Goal: Information Seeking & Learning: Check status

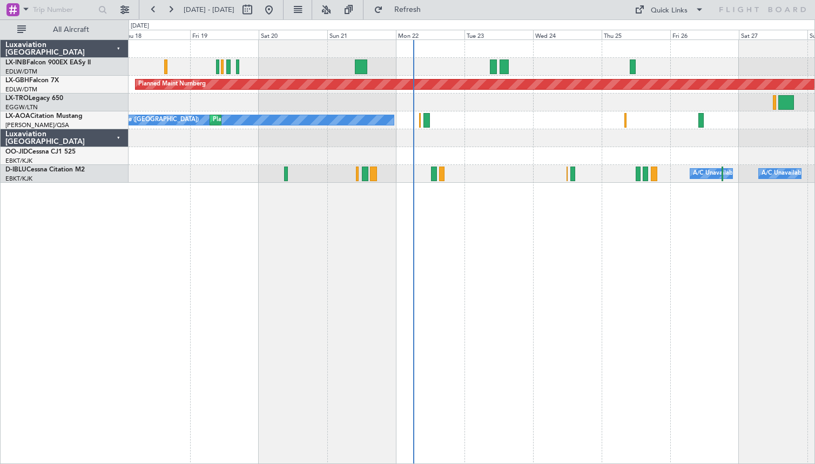
click at [548, 286] on div "Planned Maint Nurnberg Planned Maint [GEOGRAPHIC_DATA] ([GEOGRAPHIC_DATA]) Unpl…" at bounding box center [472, 251] width 687 height 424
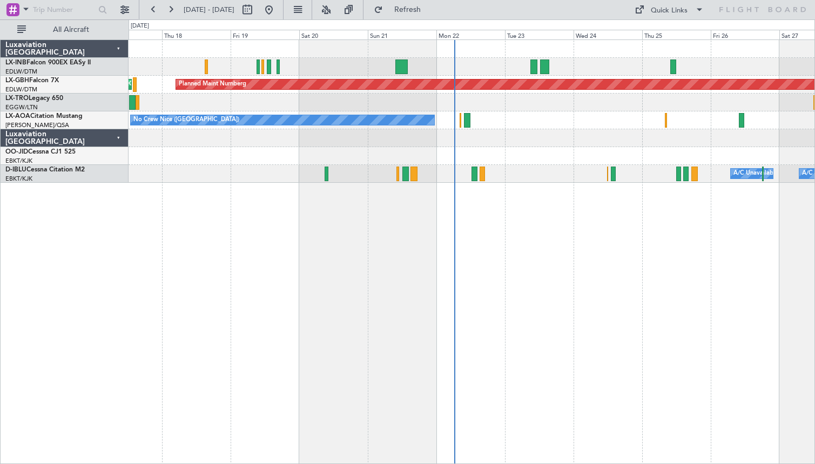
click at [327, 334] on div "Planned Maint Nurnberg Planned Maint [GEOGRAPHIC_DATA] ([GEOGRAPHIC_DATA]) Unpl…" at bounding box center [472, 251] width 687 height 424
click at [72, 173] on link "D-IBLU Cessna Citation M2" at bounding box center [44, 169] width 79 height 6
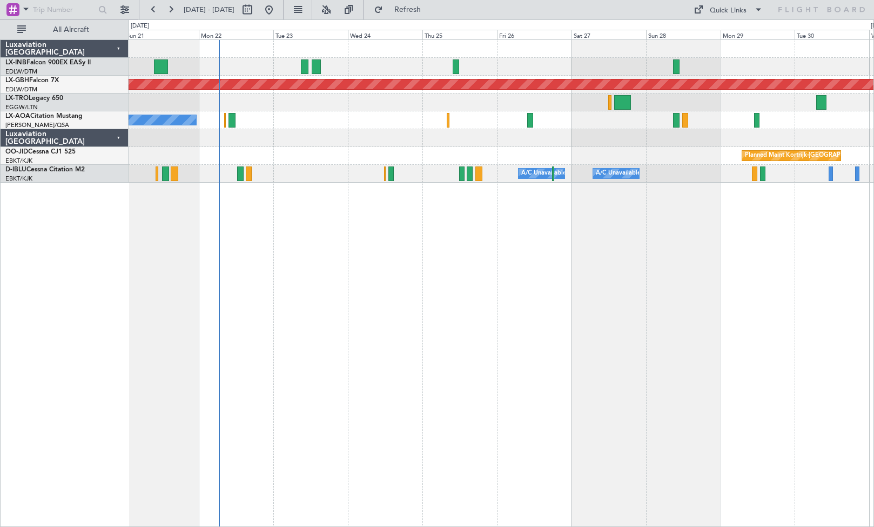
click at [427, 337] on div "Planned Maint Nurnberg No [GEOGRAPHIC_DATA] ([GEOGRAPHIC_DATA]) [GEOGRAPHIC_DAT…" at bounding box center [502, 282] width 746 height 487
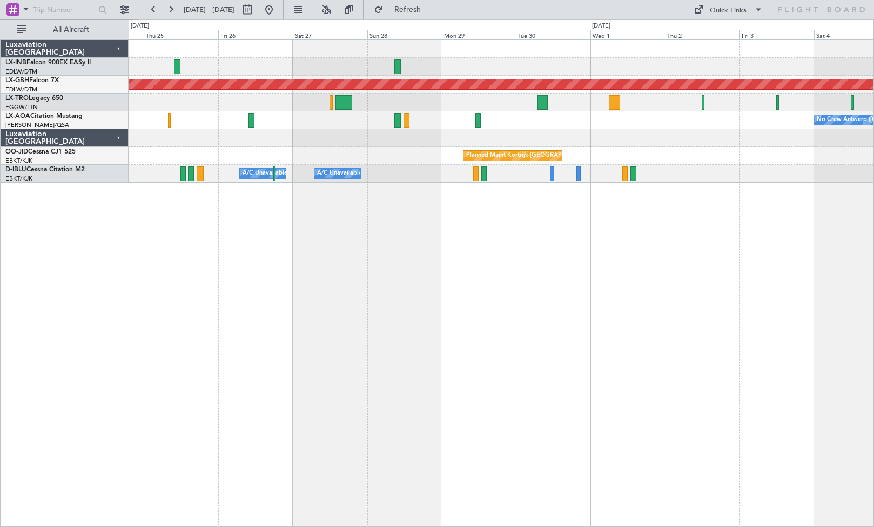
click at [436, 235] on div "Planned Maint Nurnberg No Crew [GEOGRAPHIC_DATA] ([GEOGRAPHIC_DATA]) Planned Ma…" at bounding box center [502, 282] width 746 height 487
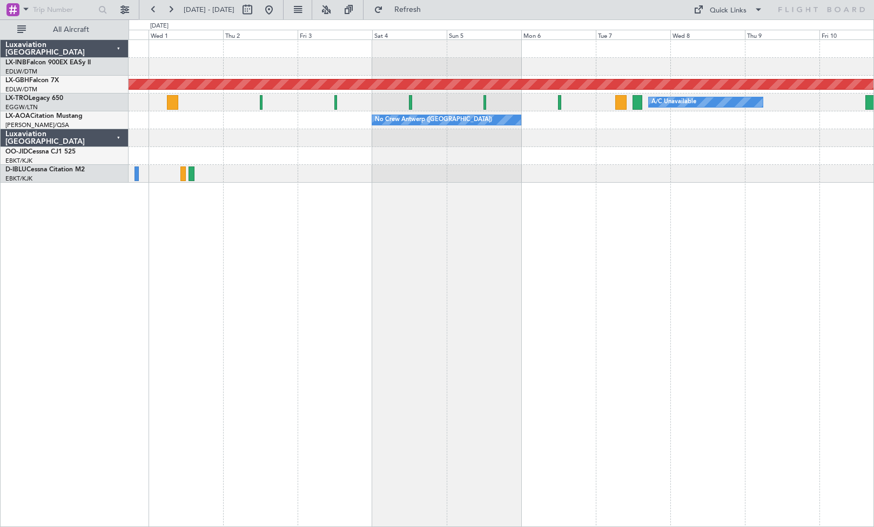
click at [660, 292] on div "Planned Maint Nurnberg A/C Unavailable No Crew [GEOGRAPHIC_DATA] ([GEOGRAPHIC_D…" at bounding box center [502, 282] width 746 height 487
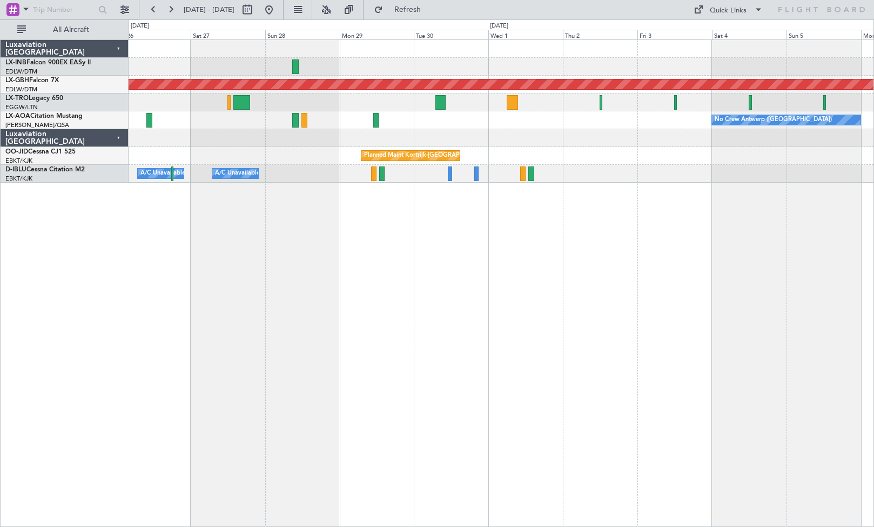
click at [697, 316] on div "Planned Maint Nurnberg A/C Unavailable No Crew [GEOGRAPHIC_DATA] ([GEOGRAPHIC_D…" at bounding box center [502, 282] width 746 height 487
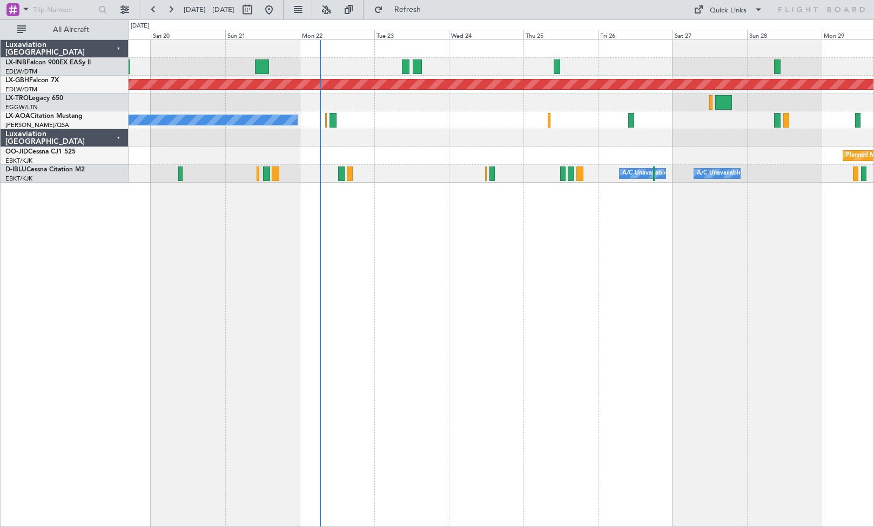
click at [556, 295] on div "Planned Maint Nurnberg Planned Maint [GEOGRAPHIC_DATA] ([GEOGRAPHIC_DATA]) Unpl…" at bounding box center [502, 282] width 746 height 487
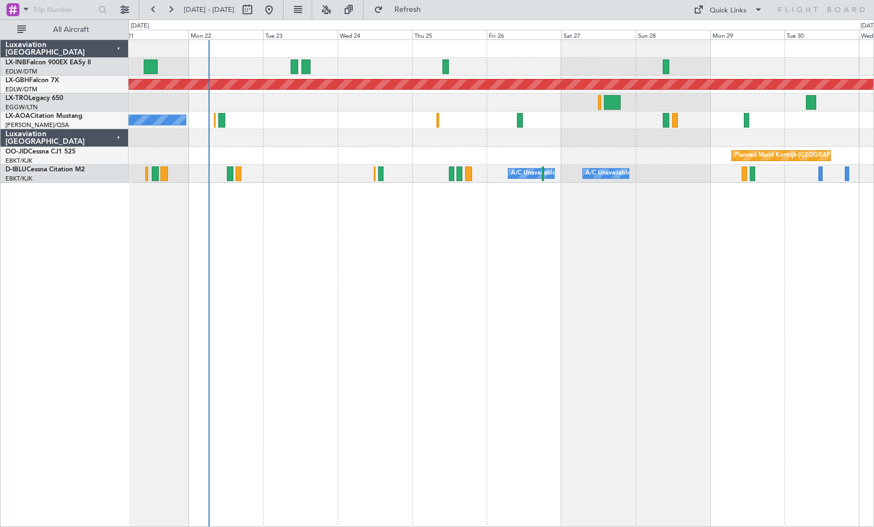
click at [307, 299] on div "Planned Maint Nurnberg No [GEOGRAPHIC_DATA] ([GEOGRAPHIC_DATA]) [GEOGRAPHIC_DAT…" at bounding box center [502, 282] width 746 height 487
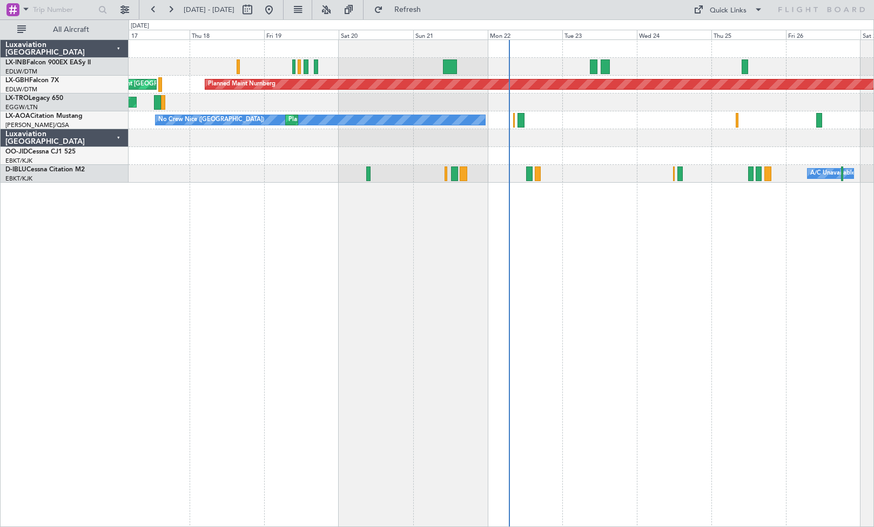
click at [643, 319] on div "Planned Maint Nurnberg Planned Maint [GEOGRAPHIC_DATA] ([GEOGRAPHIC_DATA]) Unpl…" at bounding box center [502, 282] width 746 height 487
click at [431, 11] on span "Refresh" at bounding box center [407, 10] width 45 height 8
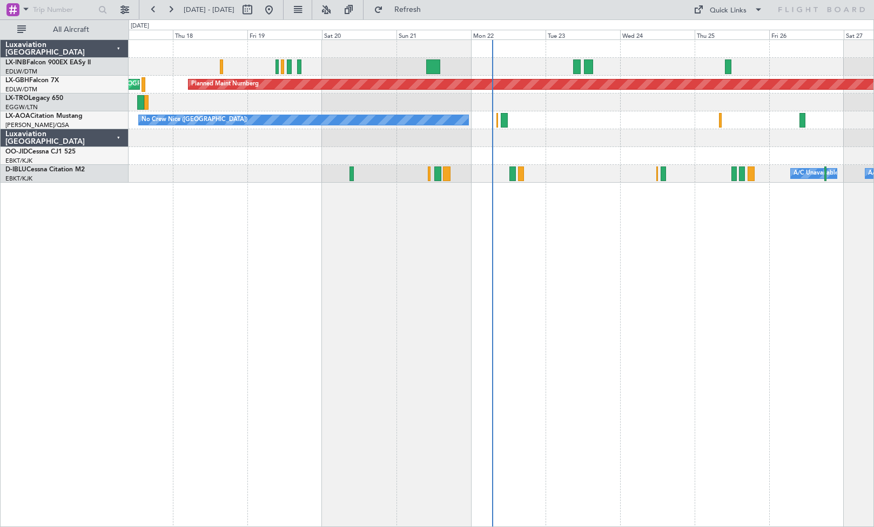
click at [547, 326] on div "Planned Maint Nurnberg Planned Maint [GEOGRAPHIC_DATA] ([GEOGRAPHIC_DATA]) Unpl…" at bounding box center [502, 282] width 746 height 487
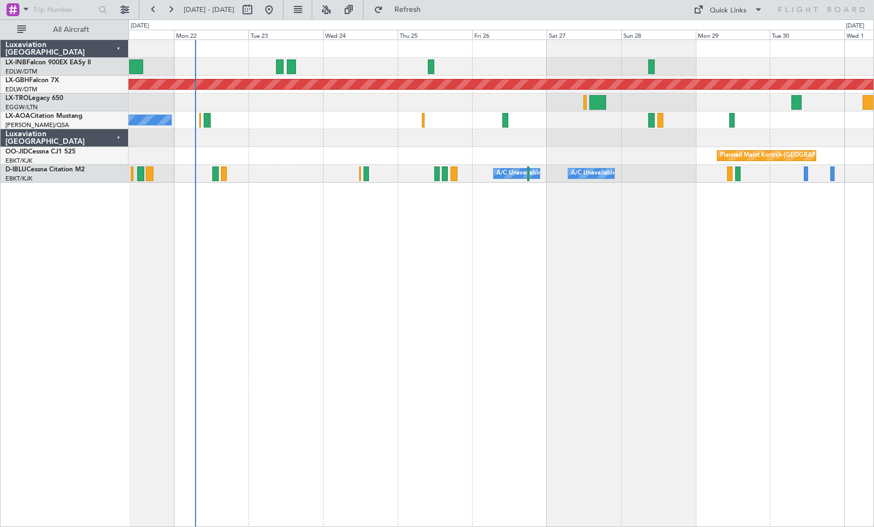
click at [417, 290] on div "Planned Maint Nurnberg No [GEOGRAPHIC_DATA] ([GEOGRAPHIC_DATA]) [GEOGRAPHIC_DAT…" at bounding box center [502, 282] width 746 height 487
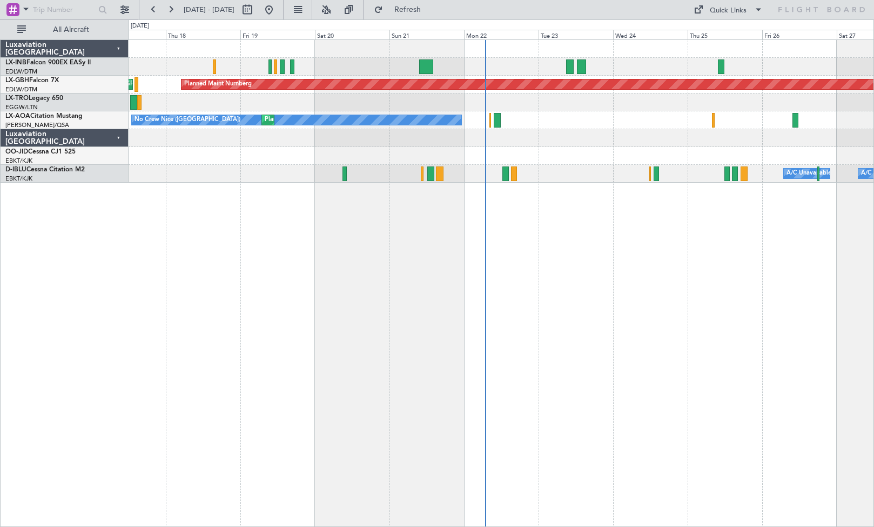
click at [662, 284] on div "Planned Maint Nurnberg Planned Maint [GEOGRAPHIC_DATA] ([GEOGRAPHIC_DATA]) Unpl…" at bounding box center [502, 282] width 746 height 487
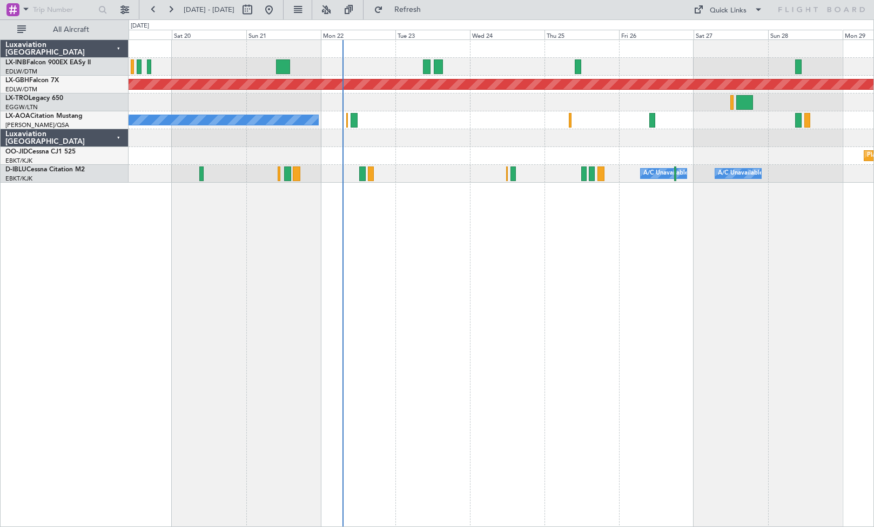
click at [456, 256] on div "Planned Maint Nurnberg Planned Maint [GEOGRAPHIC_DATA] ([GEOGRAPHIC_DATA]) Unpl…" at bounding box center [502, 282] width 746 height 487
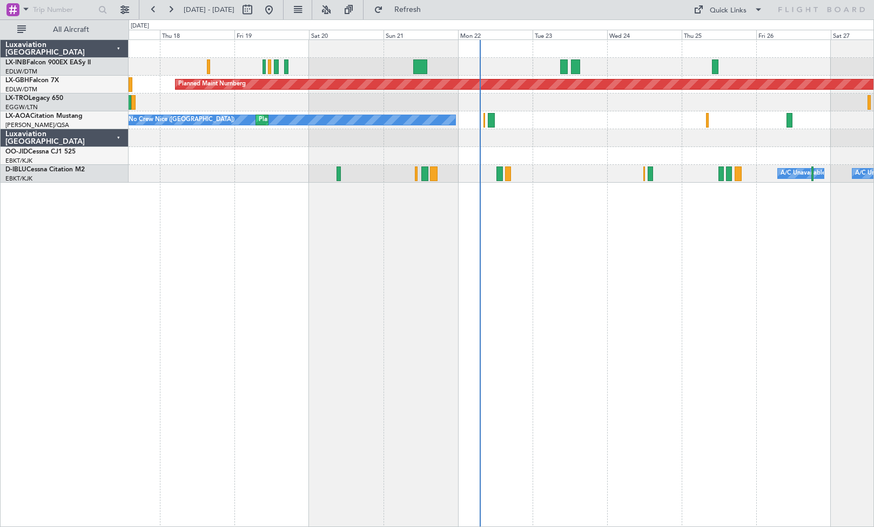
click at [666, 339] on div "Planned Maint Nurnberg Planned Maint [GEOGRAPHIC_DATA] ([GEOGRAPHIC_DATA]) Unpl…" at bounding box center [502, 282] width 746 height 487
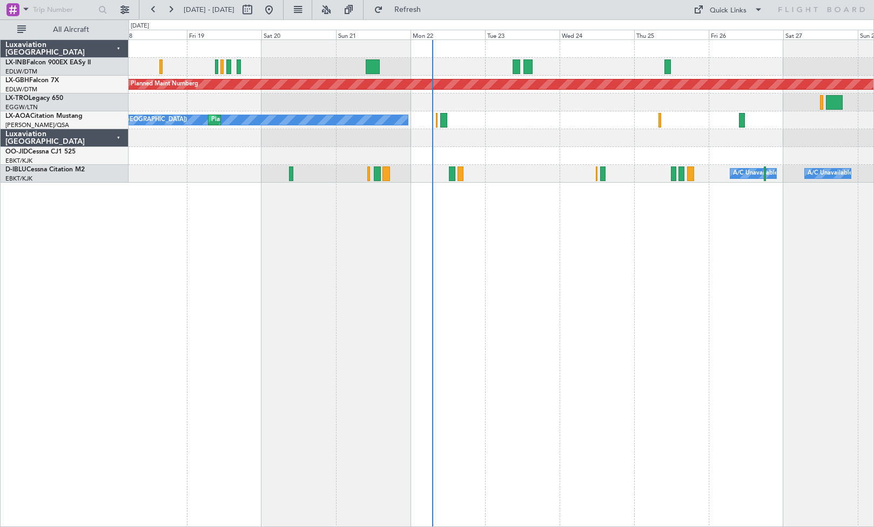
click at [565, 317] on div "Planned Maint Nurnberg Planned Maint [GEOGRAPHIC_DATA] ([GEOGRAPHIC_DATA]) Unpl…" at bounding box center [502, 282] width 746 height 487
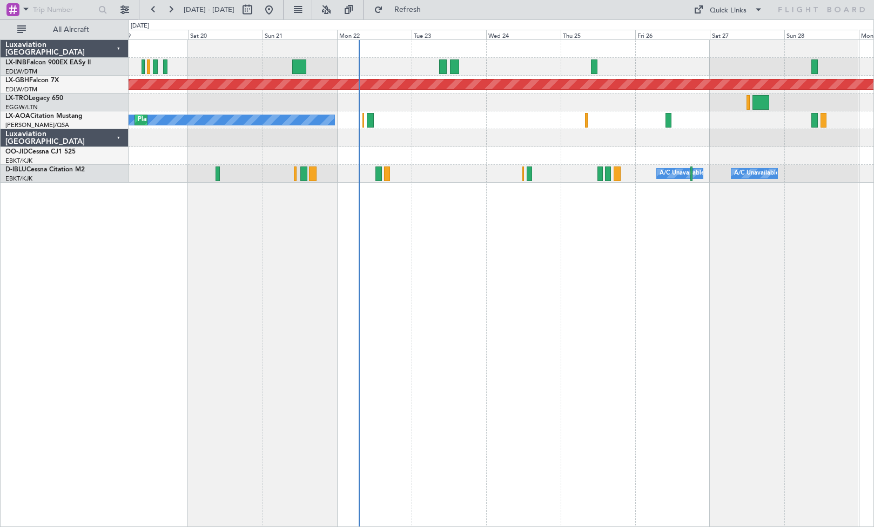
click at [533, 328] on div "Planned Maint Nurnberg Planned Maint [GEOGRAPHIC_DATA] ([GEOGRAPHIC_DATA]) Unpl…" at bounding box center [502, 282] width 746 height 487
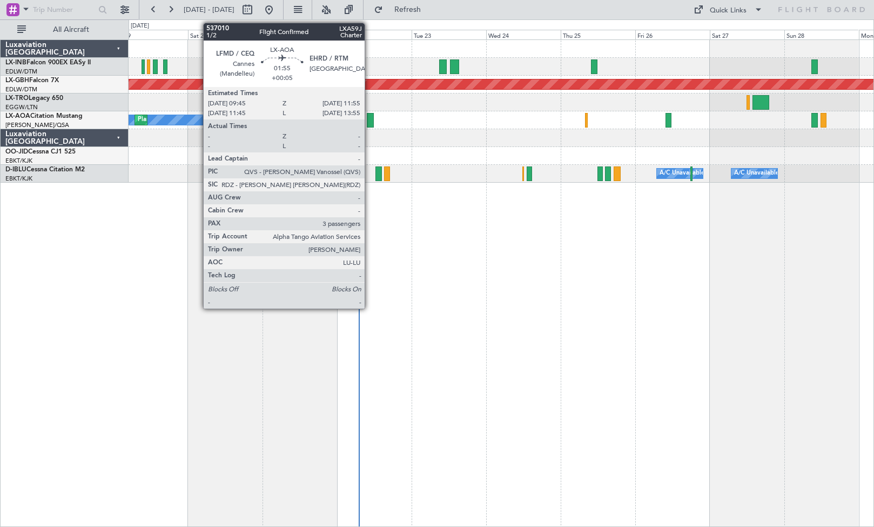
click at [370, 120] on div at bounding box center [370, 120] width 7 height 15
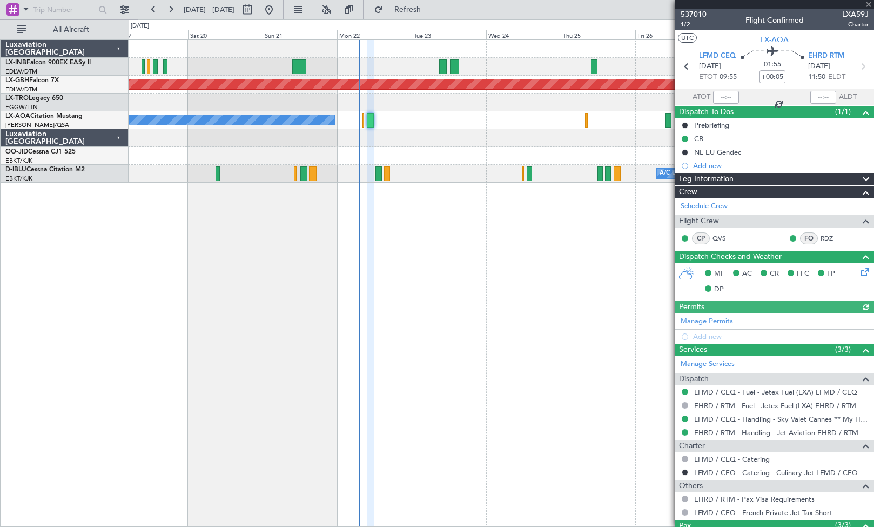
scroll to position [96, 0]
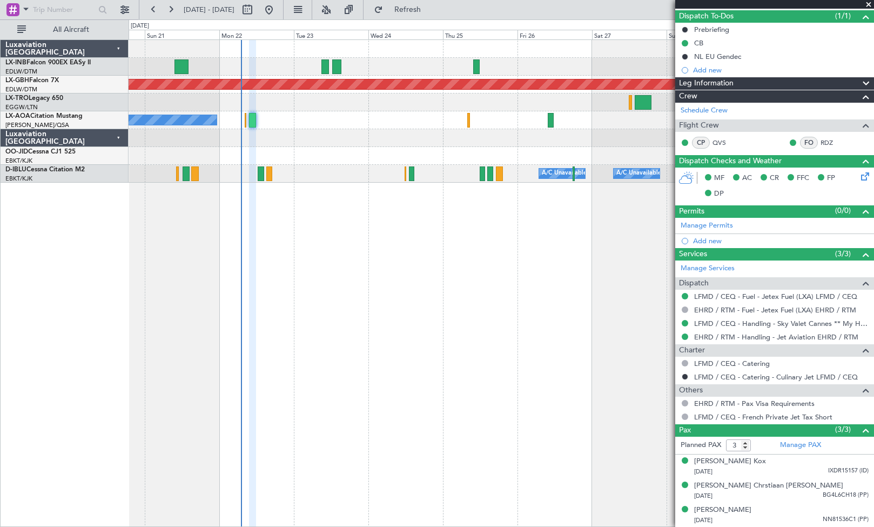
click at [458, 361] on div "Planned Maint Nurnberg No [GEOGRAPHIC_DATA] ([GEOGRAPHIC_DATA]) [GEOGRAPHIC_DAT…" at bounding box center [502, 282] width 746 height 487
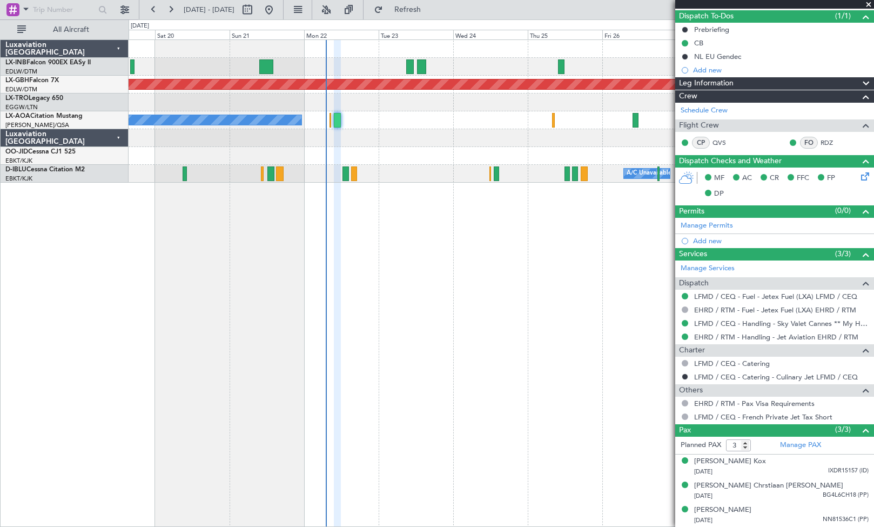
click at [513, 330] on div "Planned Maint Nurnberg Planned Maint [GEOGRAPHIC_DATA] ([GEOGRAPHIC_DATA]) Unpl…" at bounding box center [502, 282] width 746 height 487
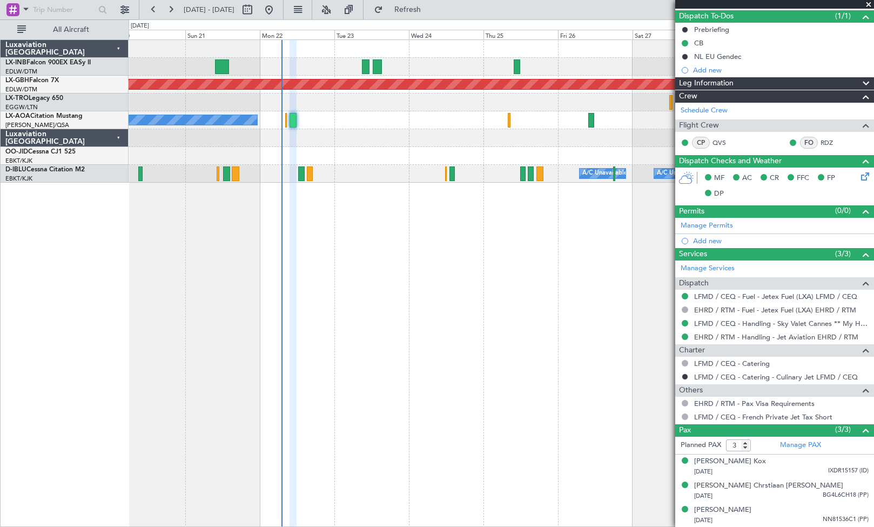
click at [420, 299] on div "Planned Maint Nurnberg No [GEOGRAPHIC_DATA] ([GEOGRAPHIC_DATA]) [GEOGRAPHIC_DAT…" at bounding box center [502, 282] width 746 height 487
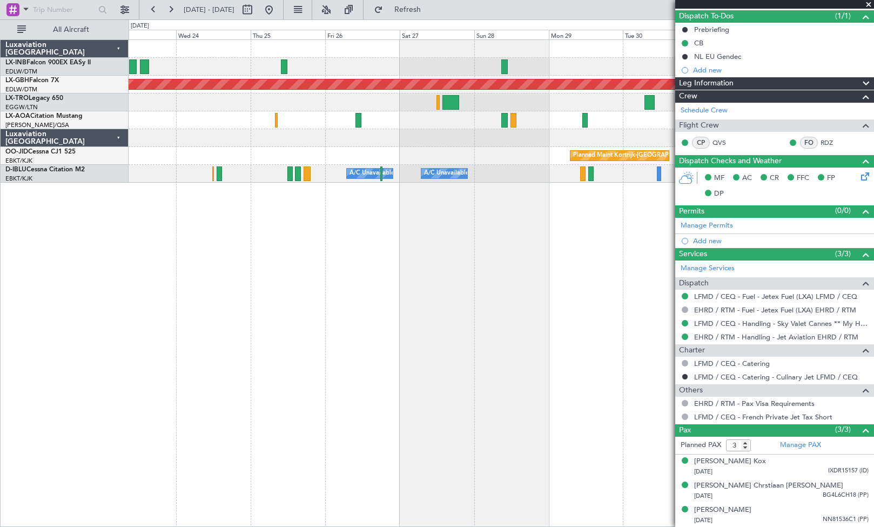
click at [272, 307] on div "Planned Maint Nurnberg No Crew [GEOGRAPHIC_DATA] ([GEOGRAPHIC_DATA]) No [GEOGRA…" at bounding box center [502, 282] width 746 height 487
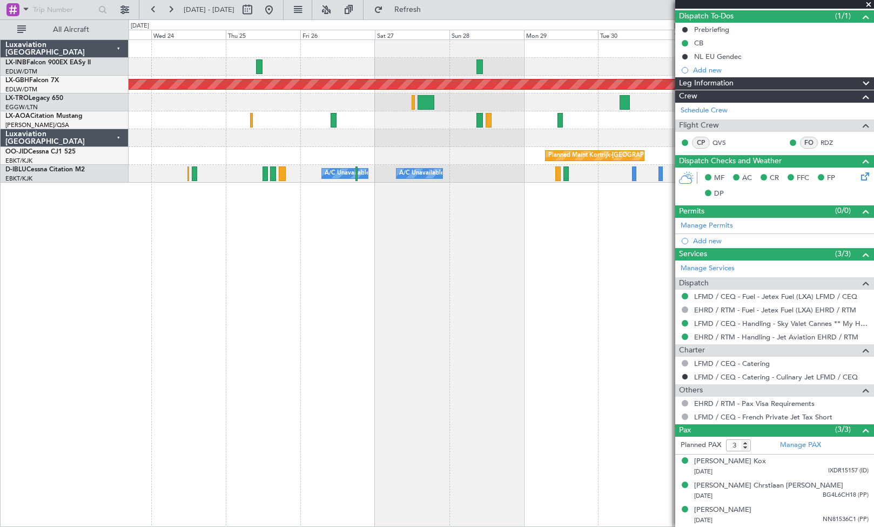
click at [242, 341] on div "Planned Maint Nurnberg No Crew [GEOGRAPHIC_DATA] ([GEOGRAPHIC_DATA]) No [GEOGRA…" at bounding box center [502, 282] width 746 height 487
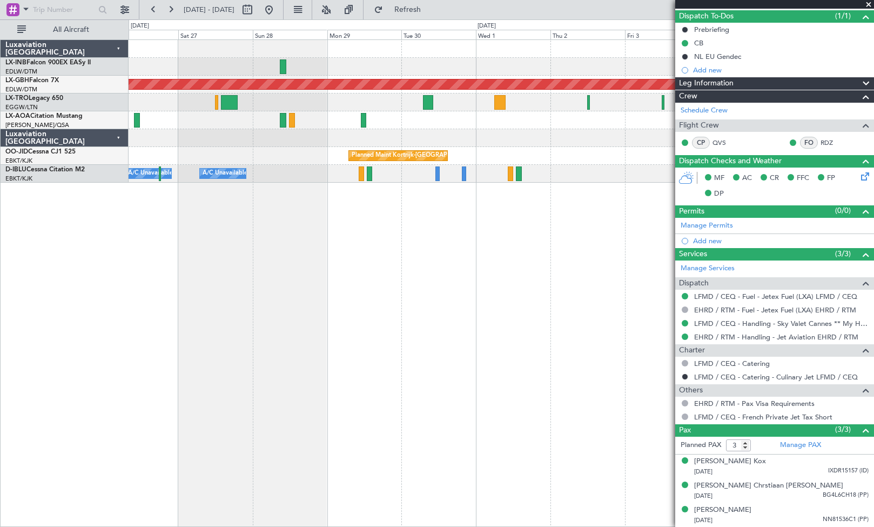
click at [423, 340] on div "Planned Maint Nurnberg A/C Unavailable No Crew [GEOGRAPHIC_DATA] ([GEOGRAPHIC_D…" at bounding box center [502, 282] width 746 height 487
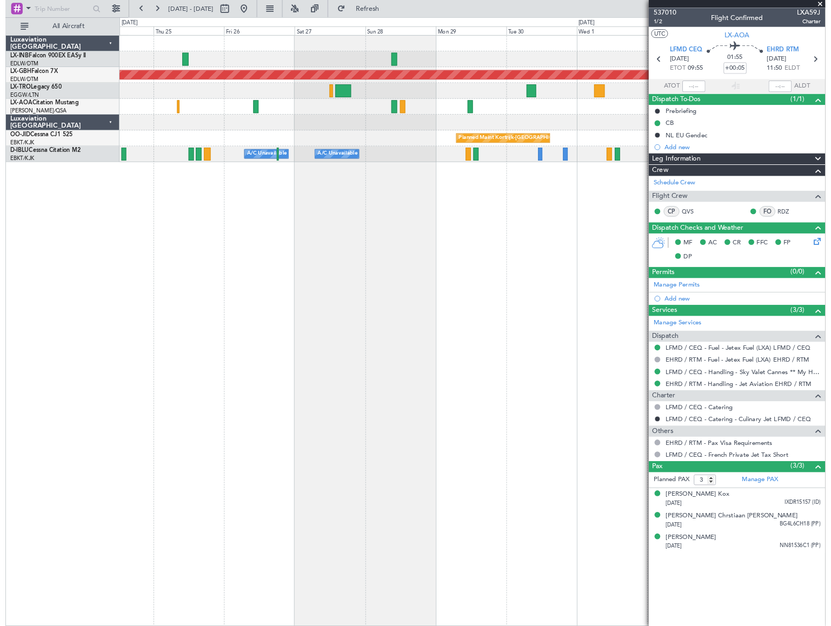
scroll to position [0, 0]
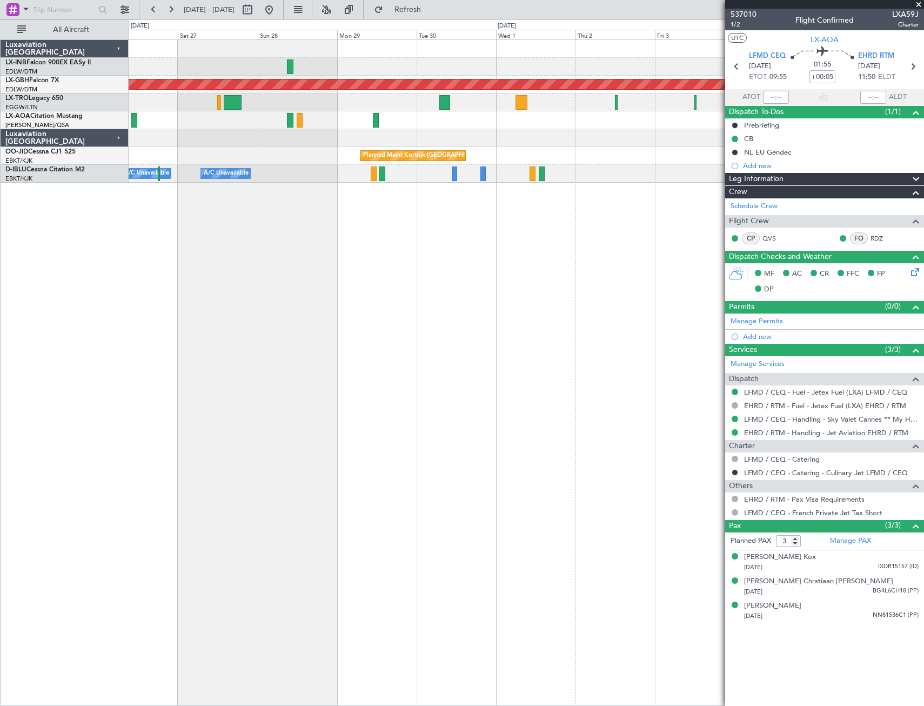
click at [358, 322] on div "Planned Maint Nurnberg A/C Unavailable No Crew [GEOGRAPHIC_DATA] ([GEOGRAPHIC_D…" at bounding box center [526, 372] width 795 height 666
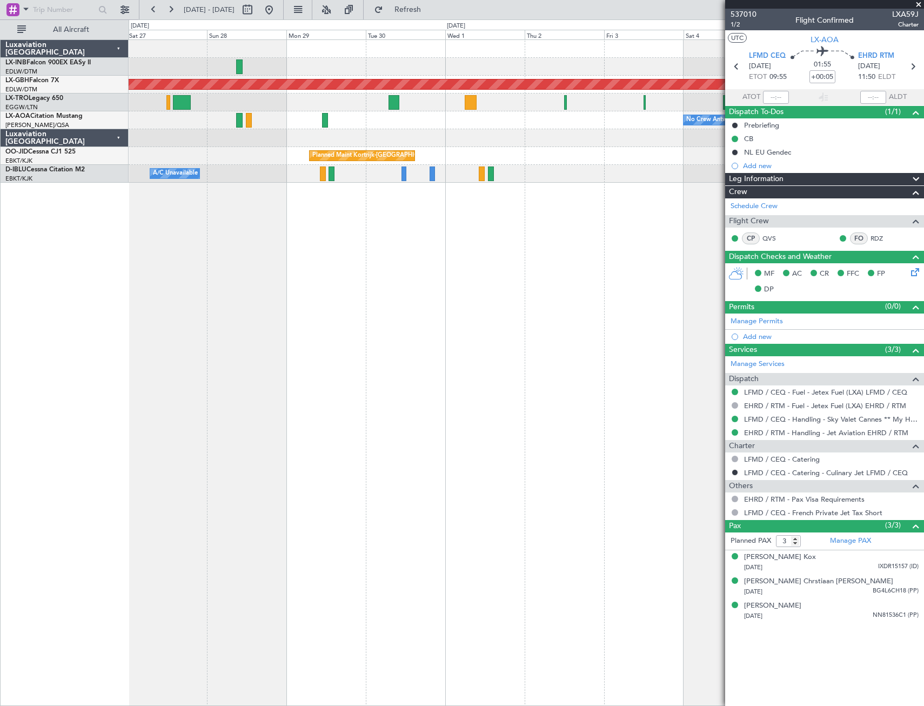
click at [321, 343] on div "Planned Maint Nurnberg A/C Unavailable No Crew [GEOGRAPHIC_DATA] ([GEOGRAPHIC_D…" at bounding box center [526, 372] width 795 height 666
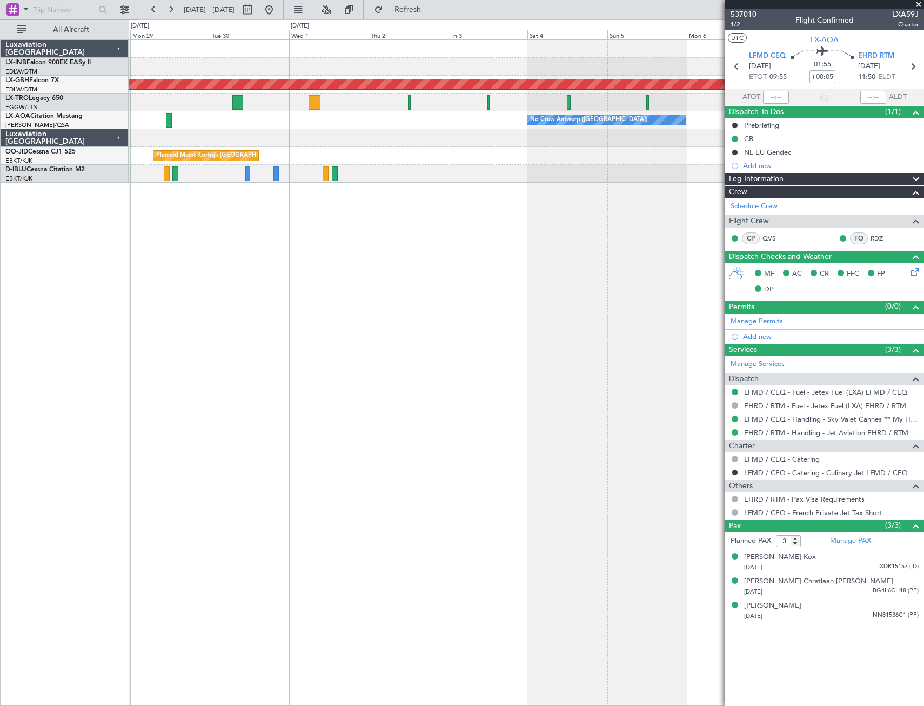
click at [620, 345] on div "Planned Maint Nurnberg A/C Unavailable No Crew [GEOGRAPHIC_DATA] ([GEOGRAPHIC_D…" at bounding box center [526, 372] width 795 height 666
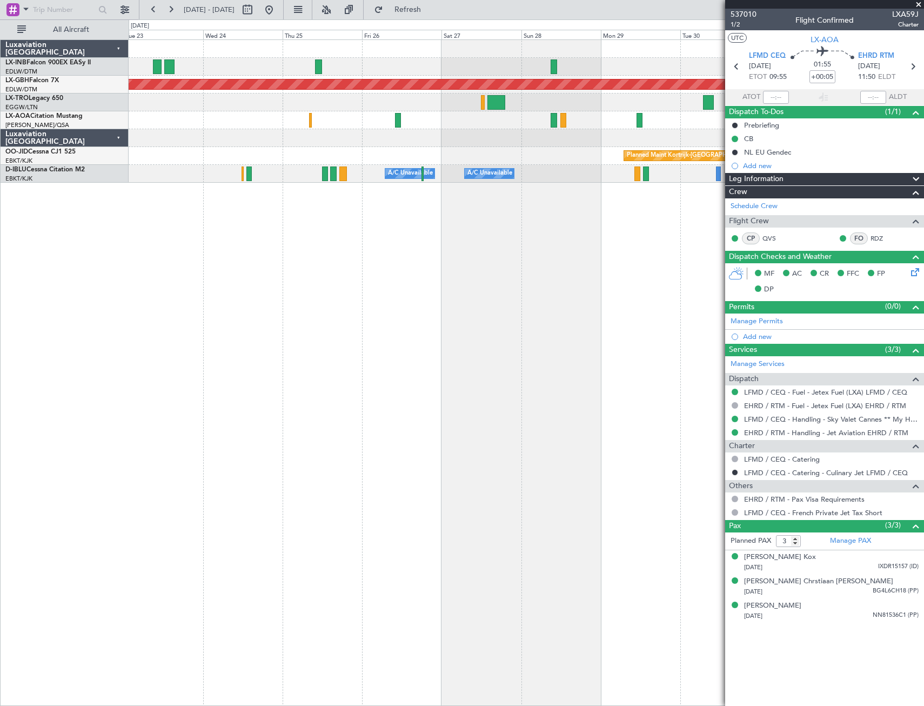
click at [678, 398] on div "Planned Maint Nurnberg No Crew [GEOGRAPHIC_DATA] ([GEOGRAPHIC_DATA]) No [GEOGRA…" at bounding box center [526, 372] width 795 height 666
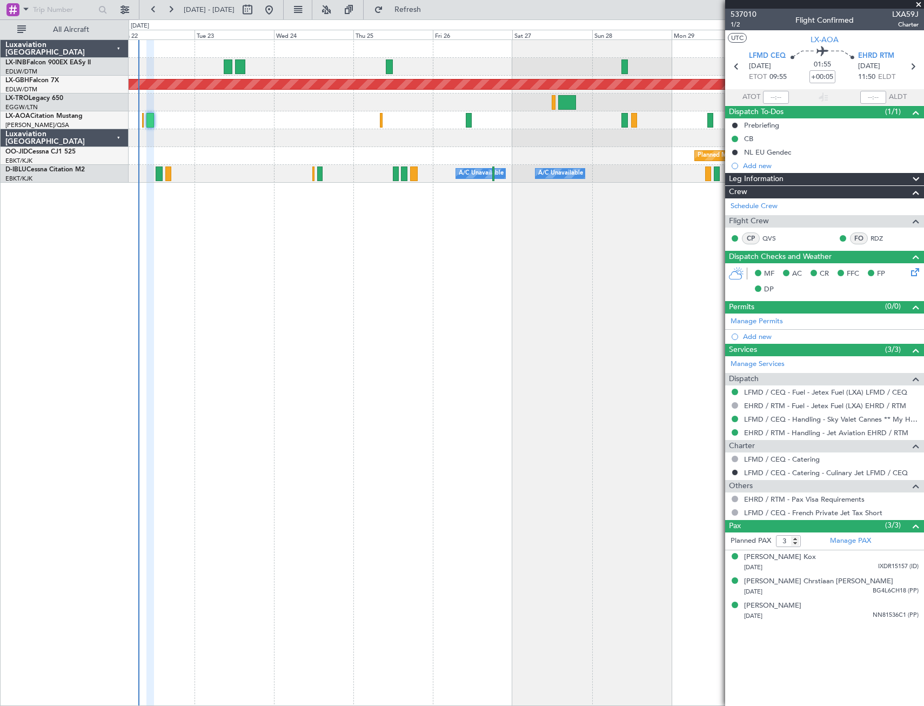
click at [530, 424] on div "Planned Maint Nurnberg No Crew [GEOGRAPHIC_DATA] ([GEOGRAPHIC_DATA]) No [GEOGRA…" at bounding box center [526, 372] width 795 height 666
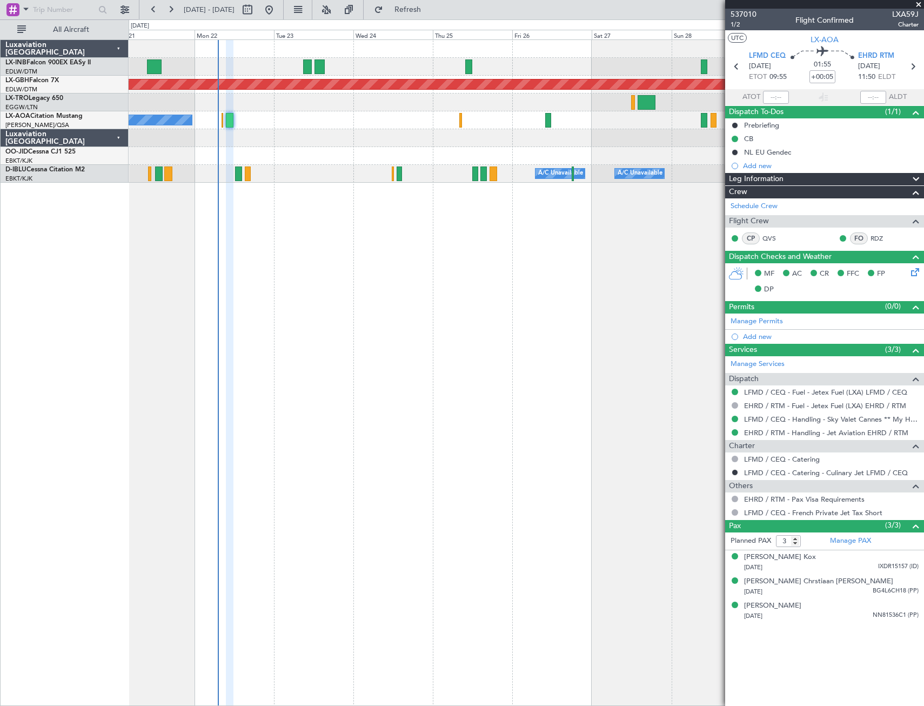
click at [815, 4] on span at bounding box center [918, 5] width 11 height 10
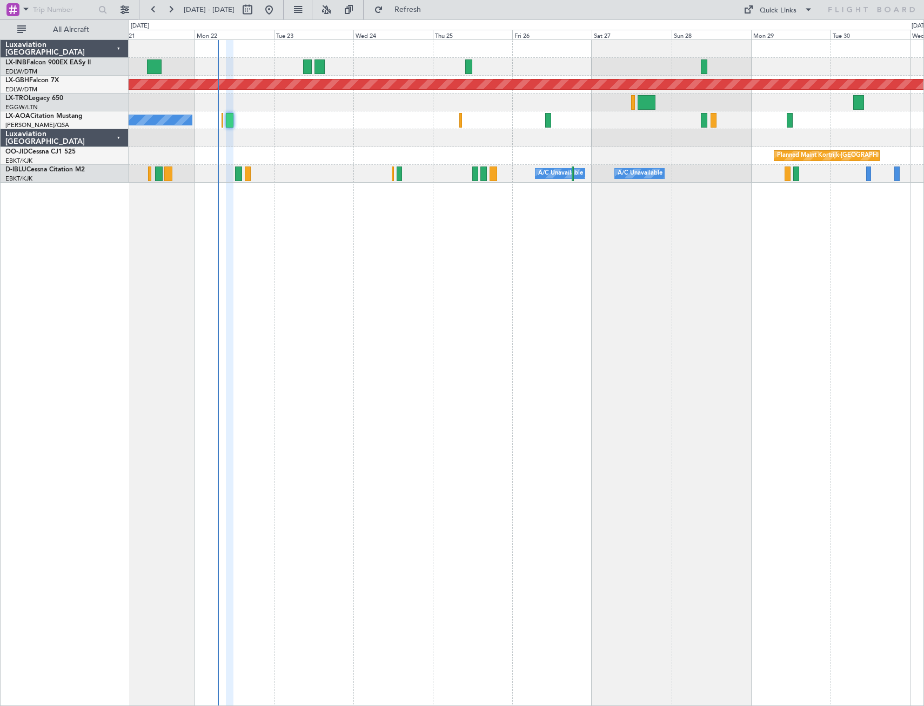
type input "0"
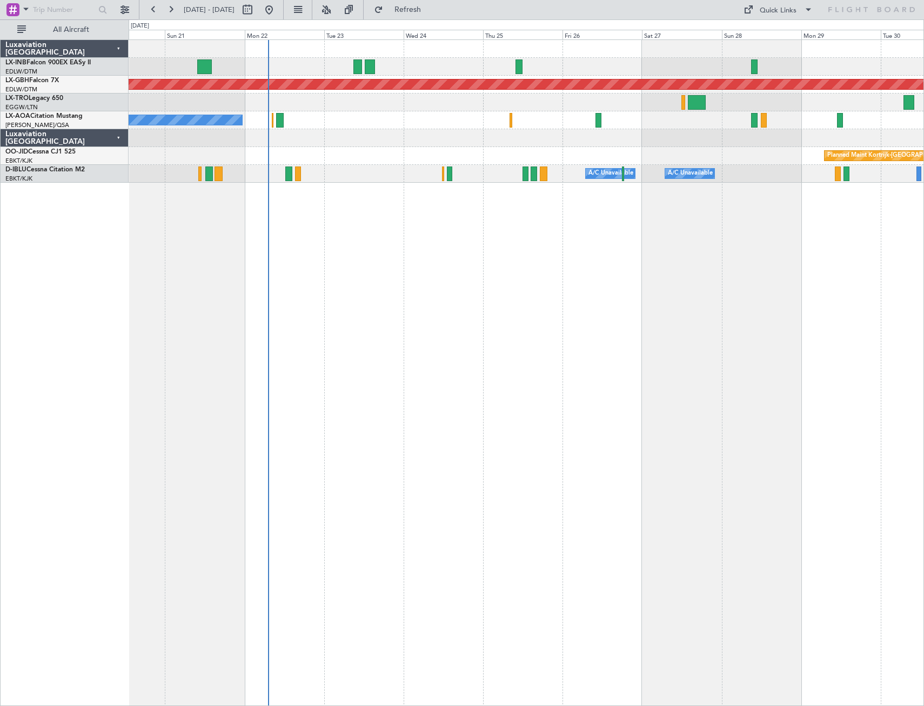
click at [551, 463] on div "Planned Maint Nurnberg No [GEOGRAPHIC_DATA] ([GEOGRAPHIC_DATA]) [GEOGRAPHIC_DAT…" at bounding box center [526, 372] width 795 height 666
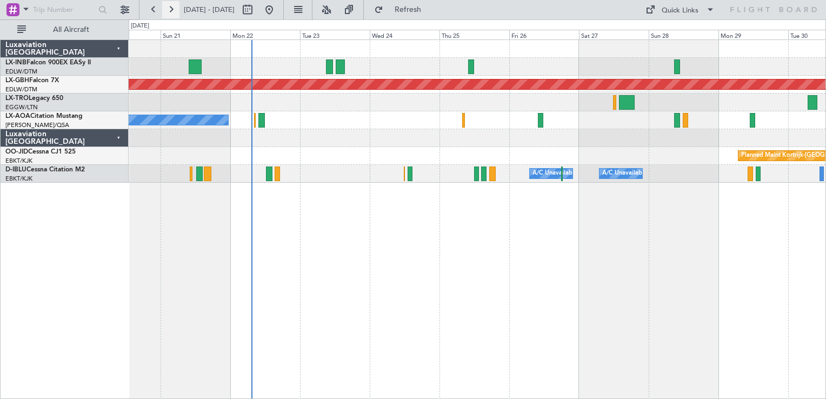
click at [173, 12] on button at bounding box center [170, 9] width 17 height 17
click at [172, 11] on button at bounding box center [170, 9] width 17 height 17
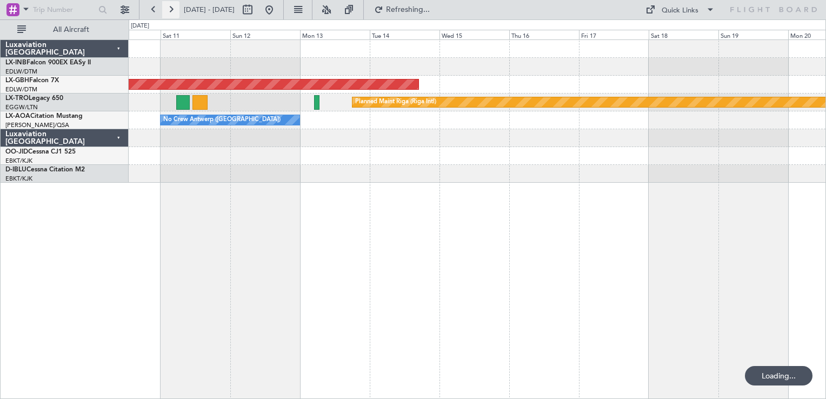
click at [172, 11] on button at bounding box center [170, 9] width 17 height 17
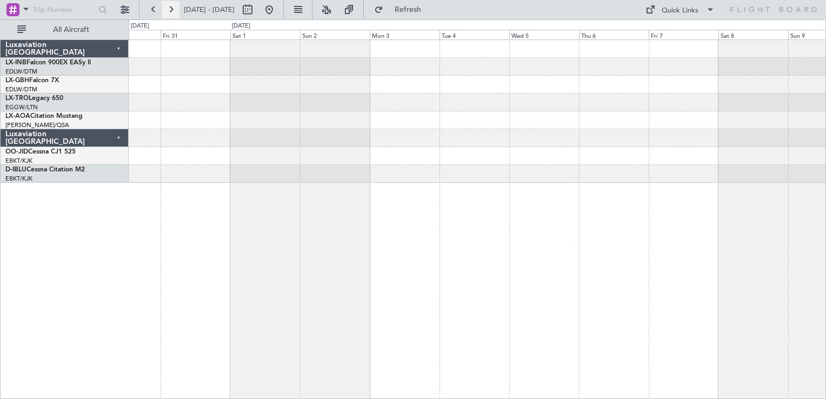
click at [172, 11] on button at bounding box center [170, 9] width 17 height 17
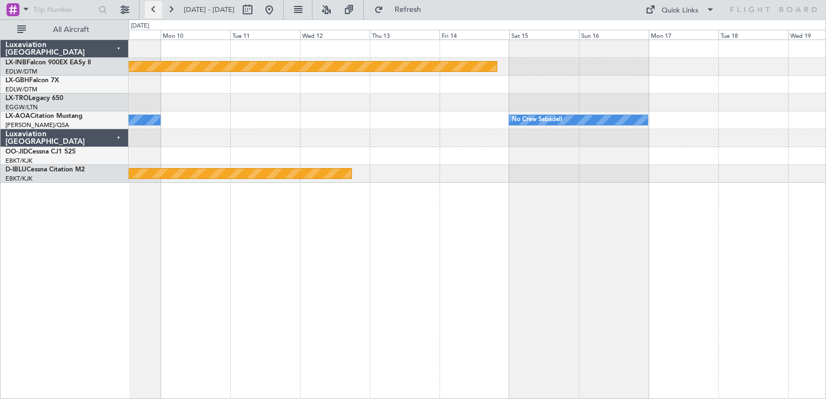
click at [151, 16] on button at bounding box center [153, 9] width 17 height 17
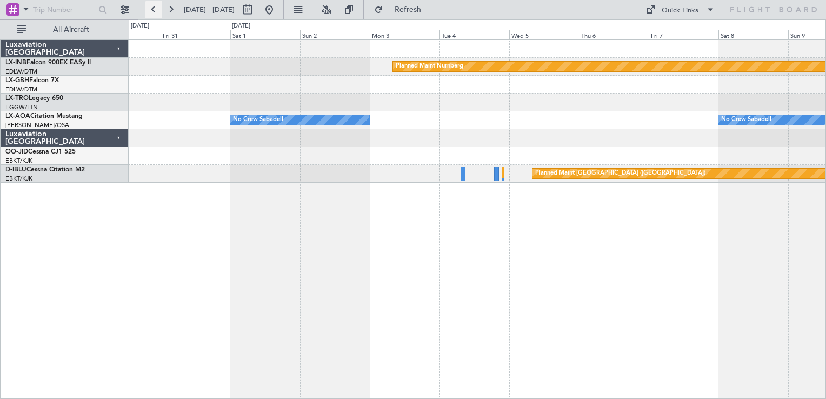
click at [156, 13] on button at bounding box center [153, 9] width 17 height 17
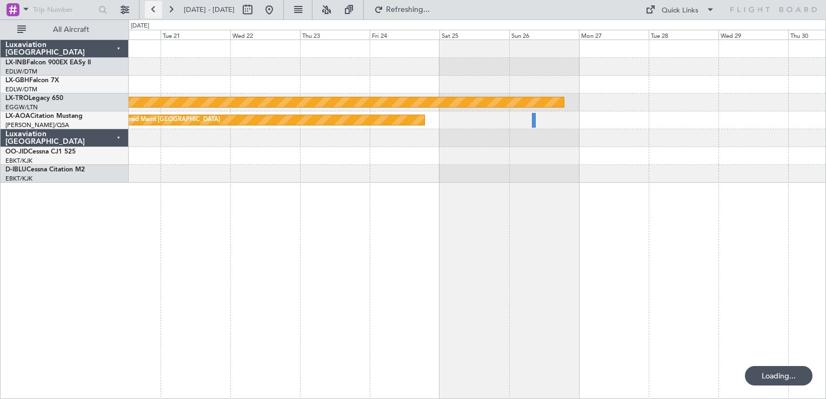
click at [156, 13] on button at bounding box center [153, 9] width 17 height 17
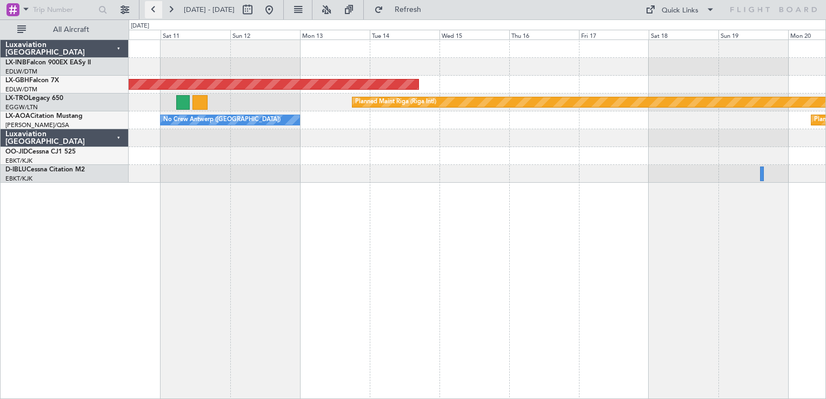
click at [156, 13] on button at bounding box center [153, 9] width 17 height 17
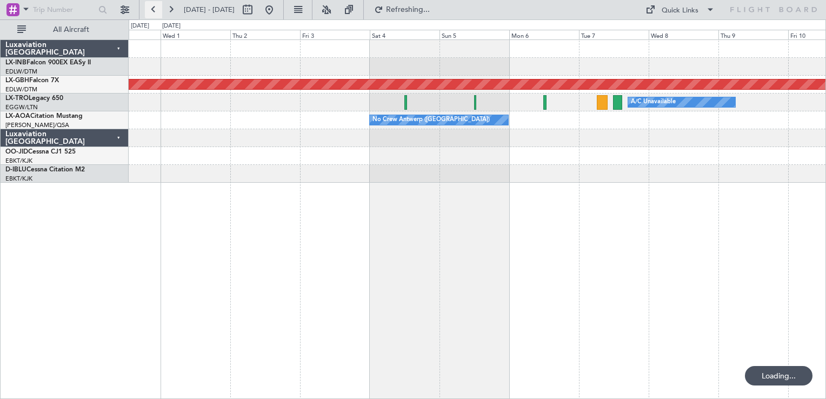
click at [156, 13] on button at bounding box center [153, 9] width 17 height 17
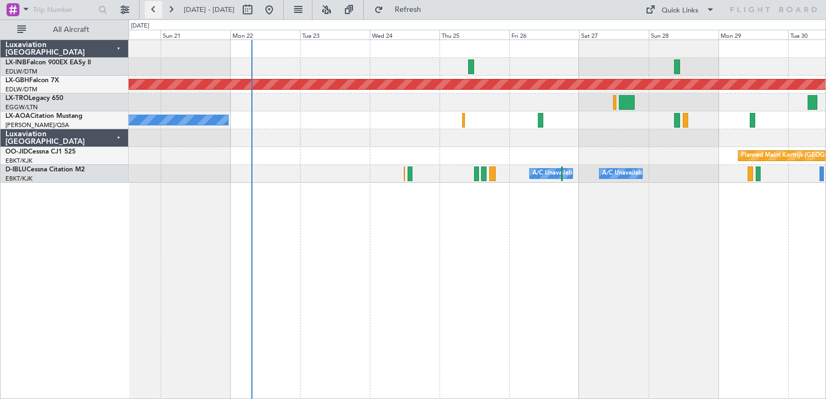
click at [156, 13] on button at bounding box center [153, 9] width 17 height 17
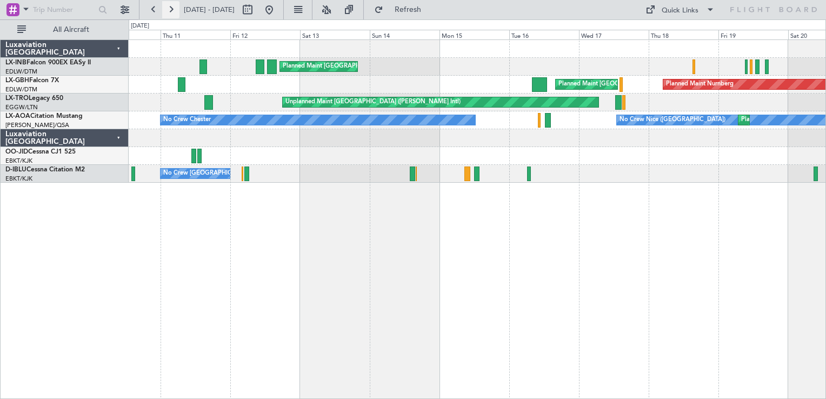
click at [173, 8] on button at bounding box center [170, 9] width 17 height 17
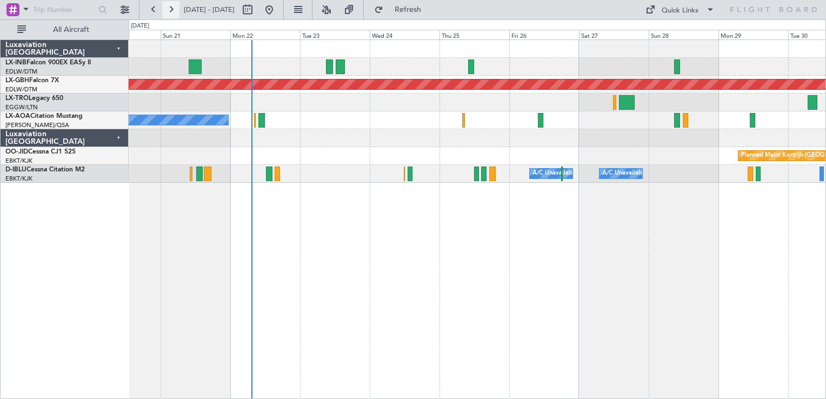
click at [173, 8] on button at bounding box center [170, 9] width 17 height 17
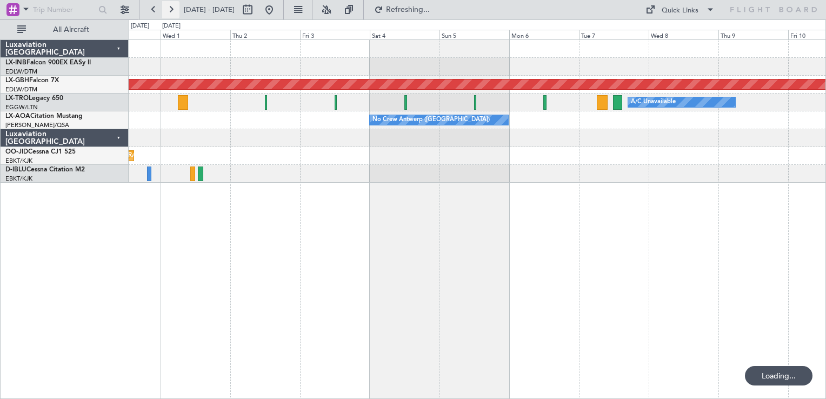
click at [173, 8] on button at bounding box center [170, 9] width 17 height 17
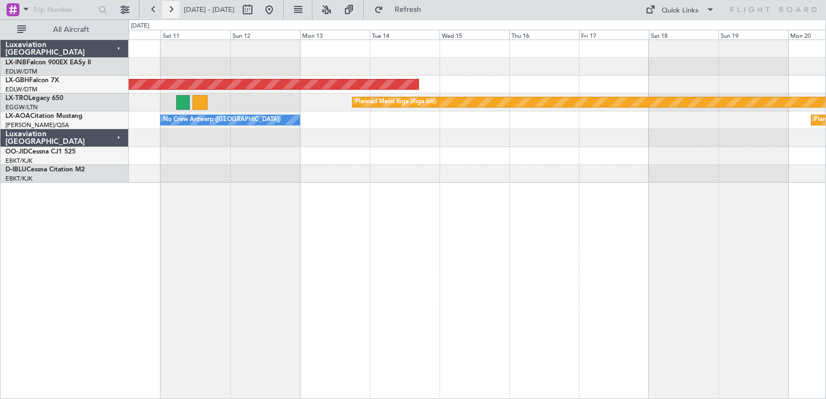
click at [173, 8] on button at bounding box center [170, 9] width 17 height 17
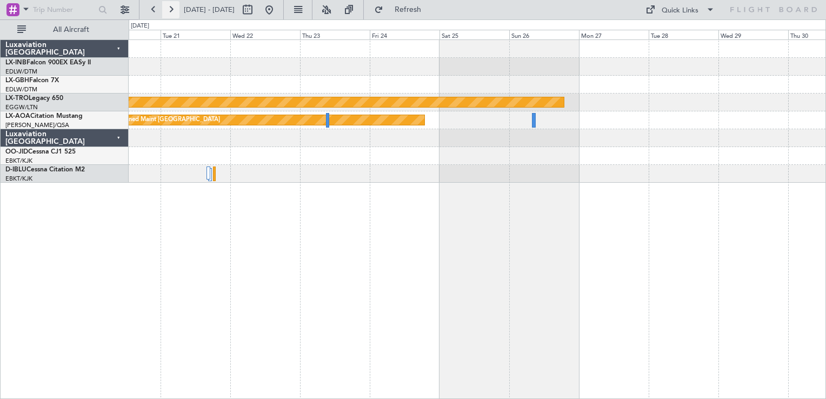
click at [173, 8] on button at bounding box center [170, 9] width 17 height 17
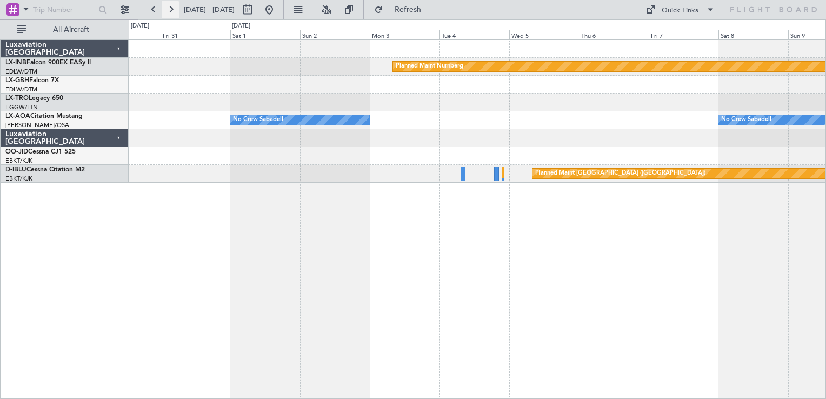
click at [173, 8] on button at bounding box center [170, 9] width 17 height 17
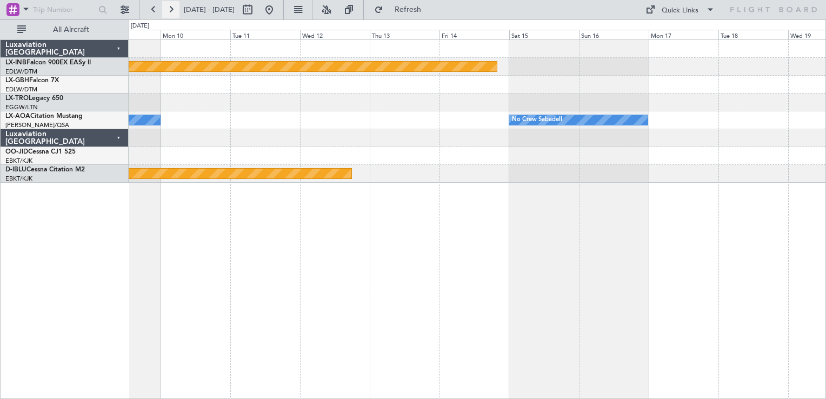
click at [173, 8] on button at bounding box center [170, 9] width 17 height 17
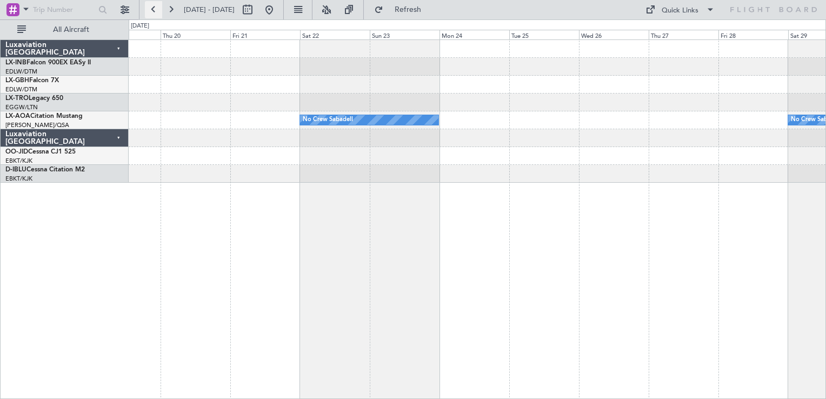
click at [157, 4] on button at bounding box center [153, 9] width 17 height 17
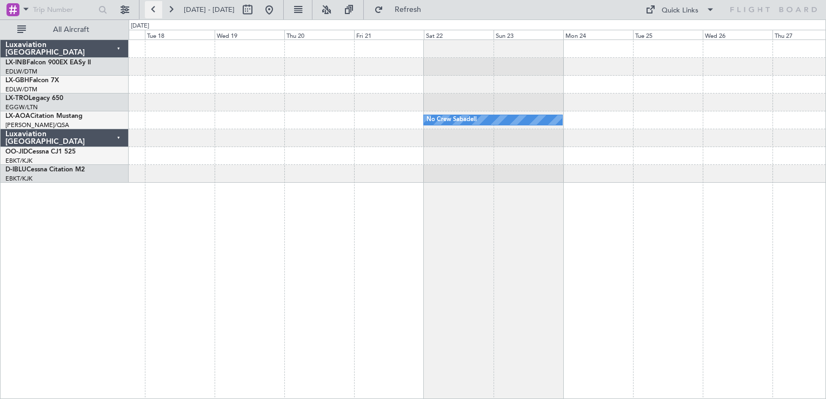
click at [157, 4] on button at bounding box center [153, 9] width 17 height 17
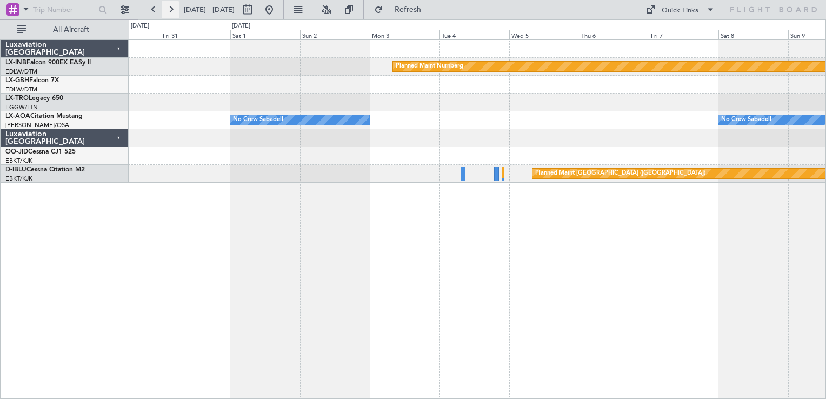
click at [169, 14] on button at bounding box center [170, 9] width 17 height 17
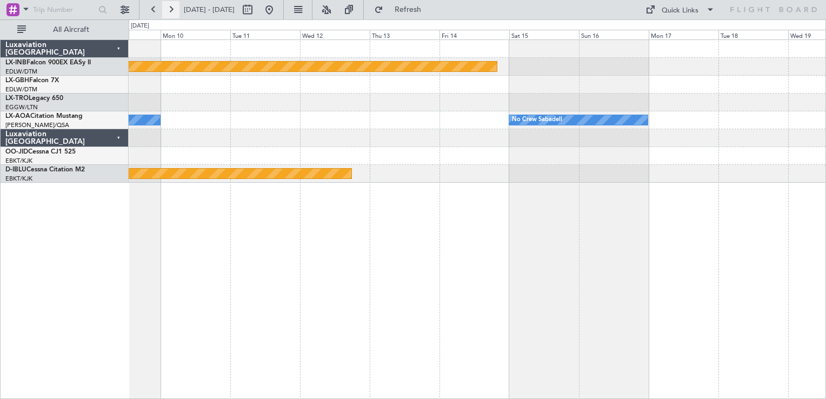
click at [169, 14] on button at bounding box center [170, 9] width 17 height 17
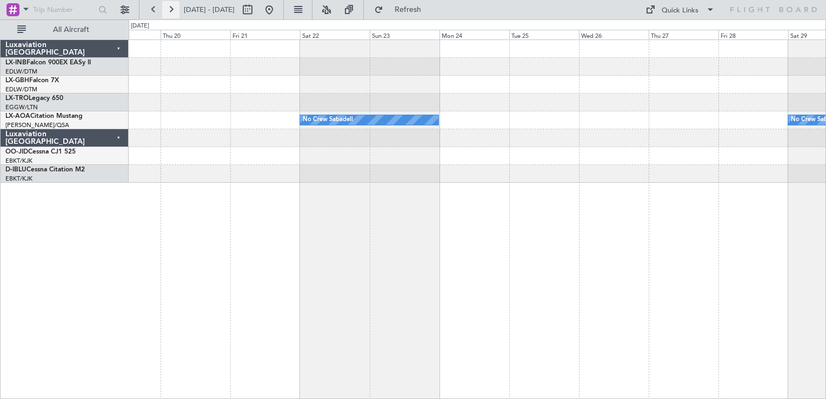
click at [169, 14] on button at bounding box center [170, 9] width 17 height 17
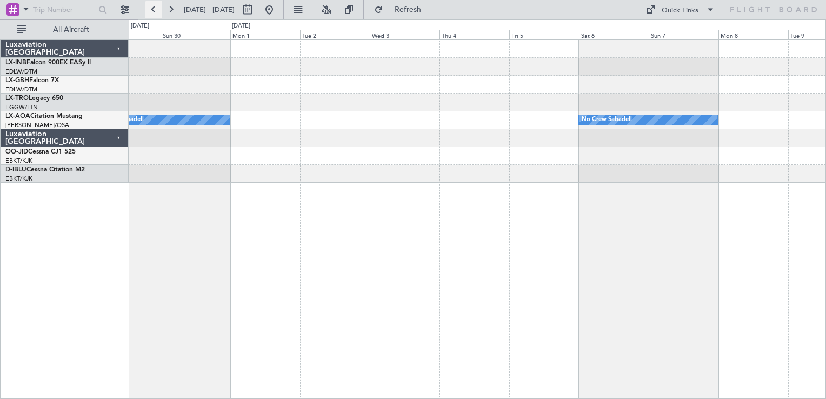
click at [155, 11] on button at bounding box center [153, 9] width 17 height 17
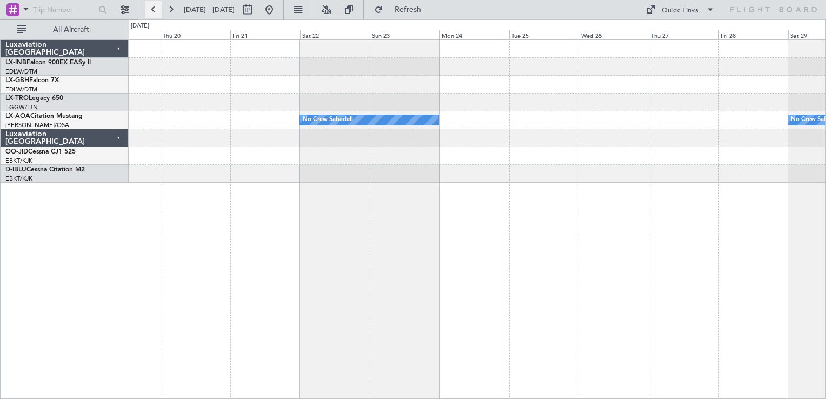
click at [155, 11] on button at bounding box center [153, 9] width 17 height 17
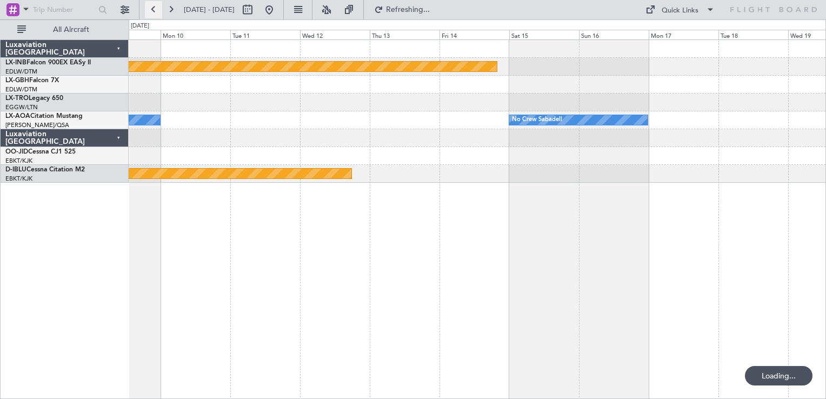
click at [155, 11] on button at bounding box center [153, 9] width 17 height 17
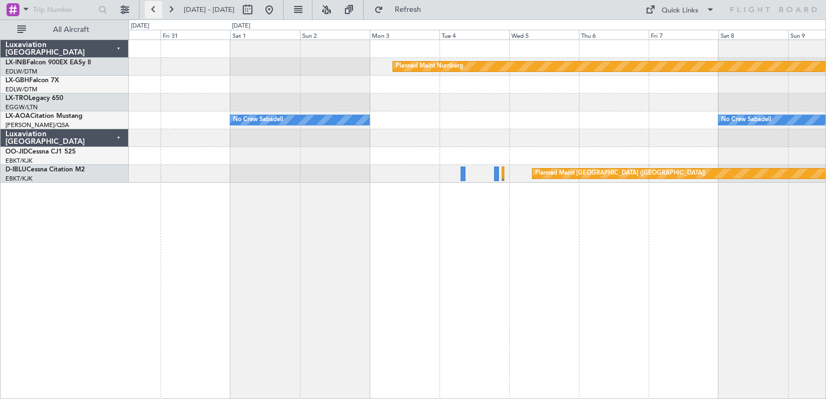
click at [155, 11] on button at bounding box center [153, 9] width 17 height 17
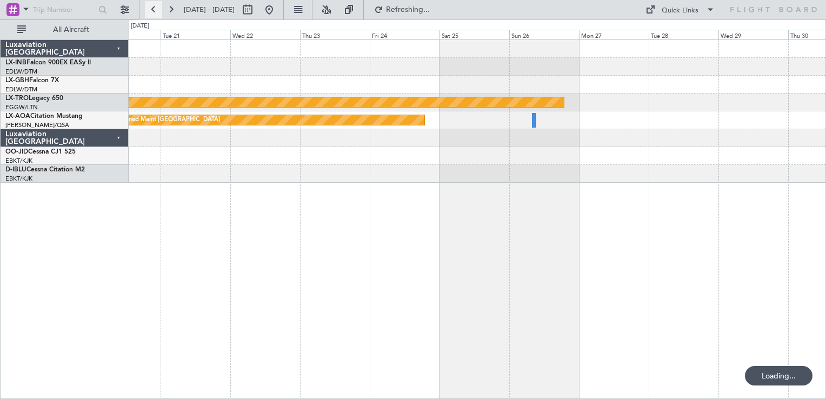
click at [155, 11] on button at bounding box center [153, 9] width 17 height 17
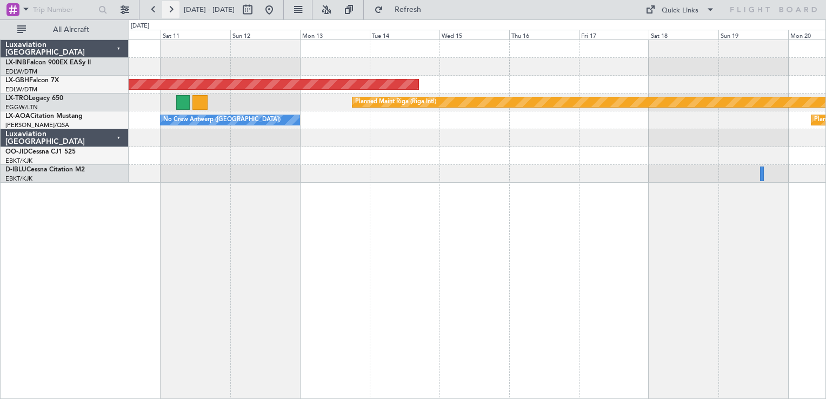
click at [164, 11] on button at bounding box center [170, 9] width 17 height 17
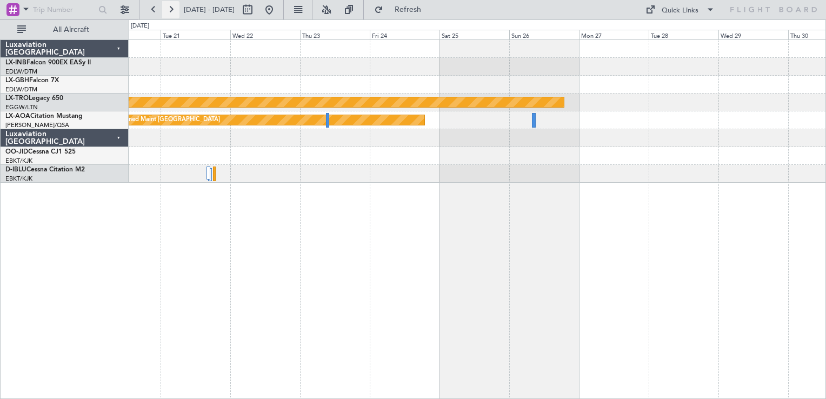
click at [171, 10] on button at bounding box center [170, 9] width 17 height 17
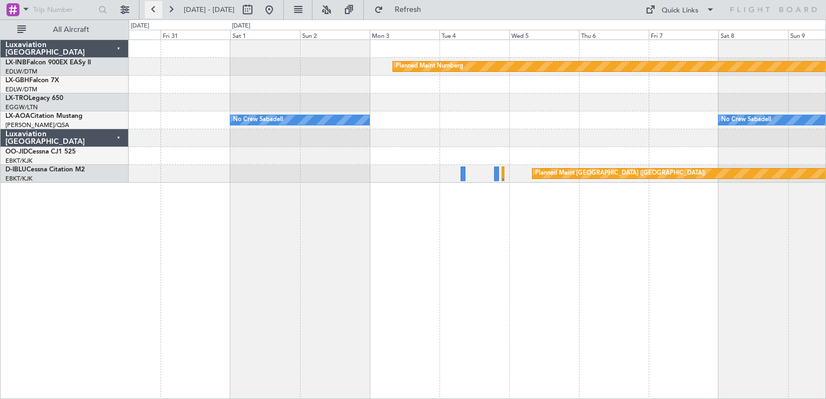
click at [156, 10] on button at bounding box center [153, 9] width 17 height 17
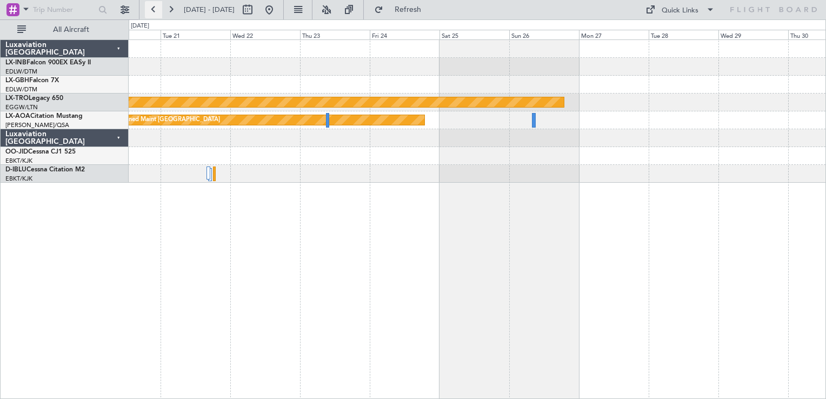
click at [156, 10] on button at bounding box center [153, 9] width 17 height 17
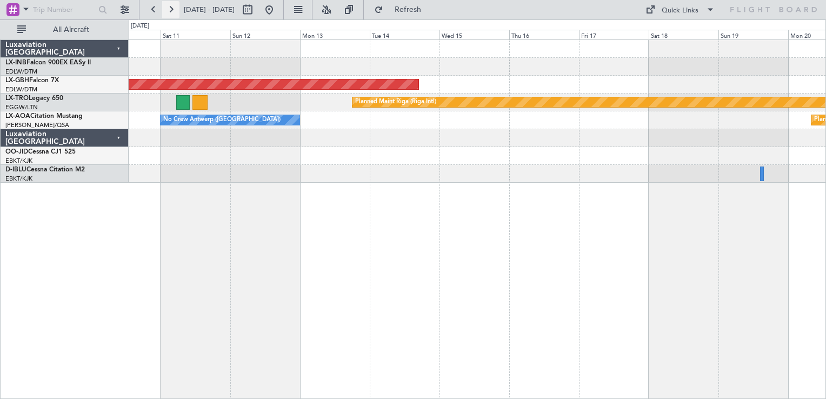
click at [173, 11] on button at bounding box center [170, 9] width 17 height 17
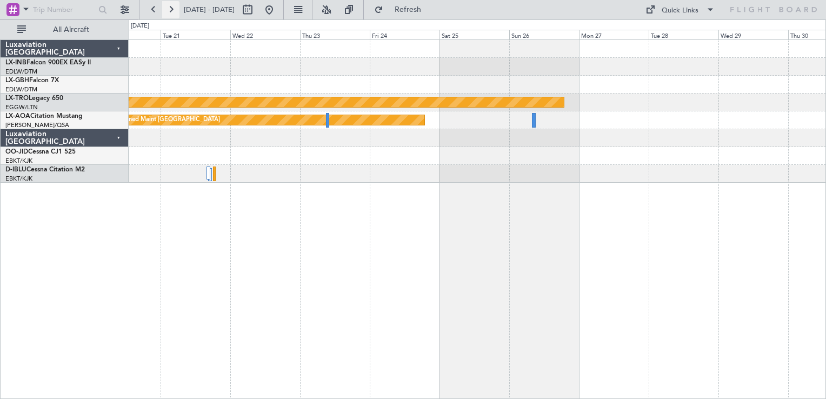
click at [170, 12] on button at bounding box center [170, 9] width 17 height 17
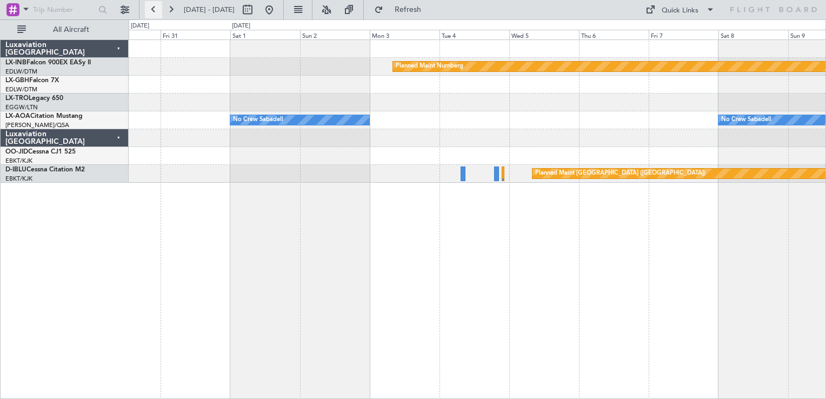
click at [158, 12] on button at bounding box center [153, 9] width 17 height 17
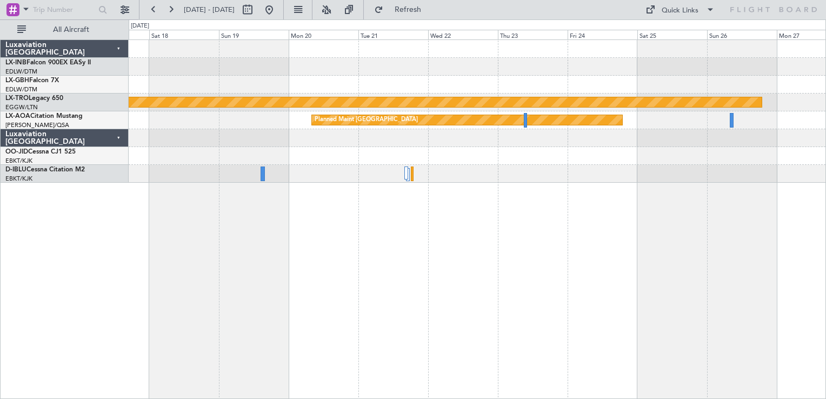
click at [512, 286] on div "Planned Maint Riga (Riga Intl) Planned Maint [GEOGRAPHIC_DATA]" at bounding box center [477, 218] width 697 height 359
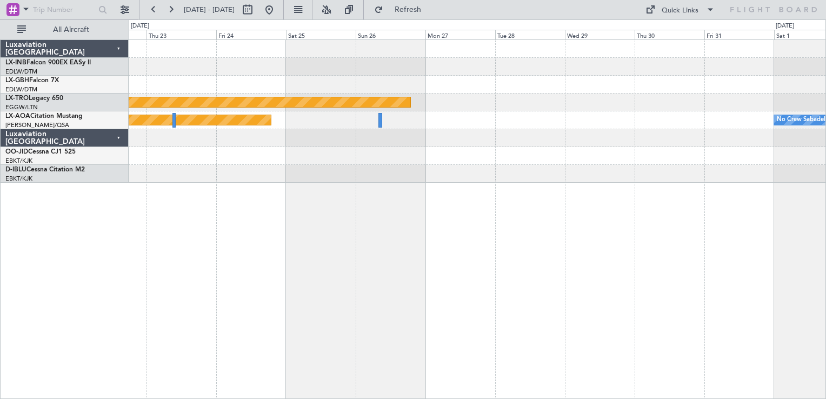
click at [170, 229] on div "Planned Maint Nurnberg Planned Maint [GEOGRAPHIC_DATA] (Riga Intl) Planned Main…" at bounding box center [477, 218] width 697 height 359
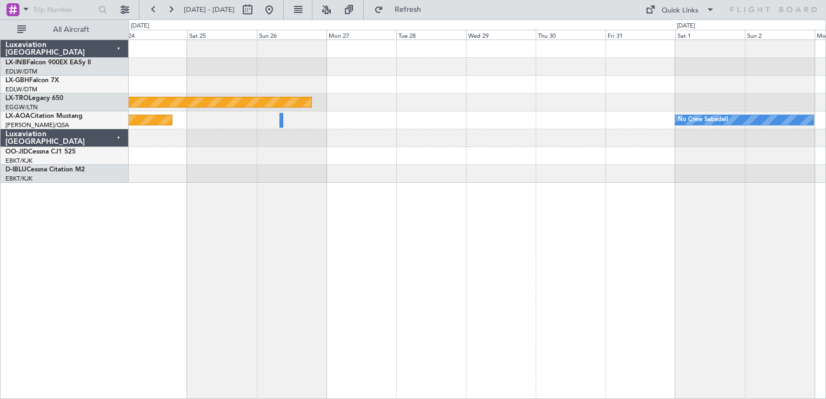
click at [459, 180] on div "Planned Maint [GEOGRAPHIC_DATA] ([GEOGRAPHIC_DATA])" at bounding box center [477, 174] width 697 height 18
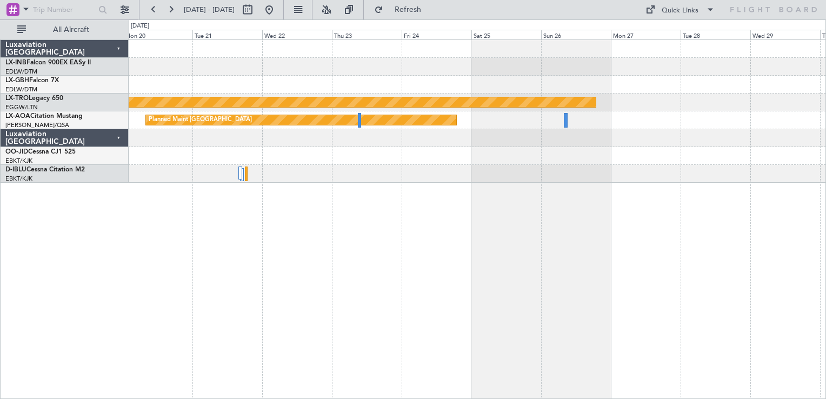
click at [563, 223] on div "Planned Maint Riga (Riga Intl) Planned Maint [GEOGRAPHIC_DATA] No Crew Sabadell" at bounding box center [477, 218] width 697 height 359
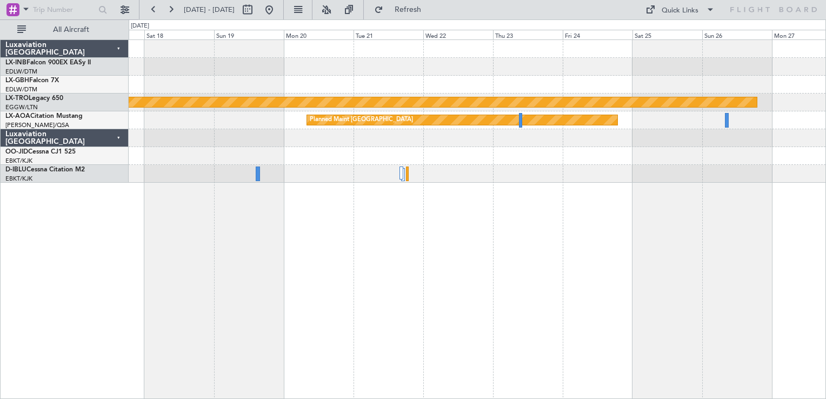
click at [554, 234] on div "Planned Maint Riga (Riga Intl) Planned Maint [GEOGRAPHIC_DATA]" at bounding box center [477, 218] width 697 height 359
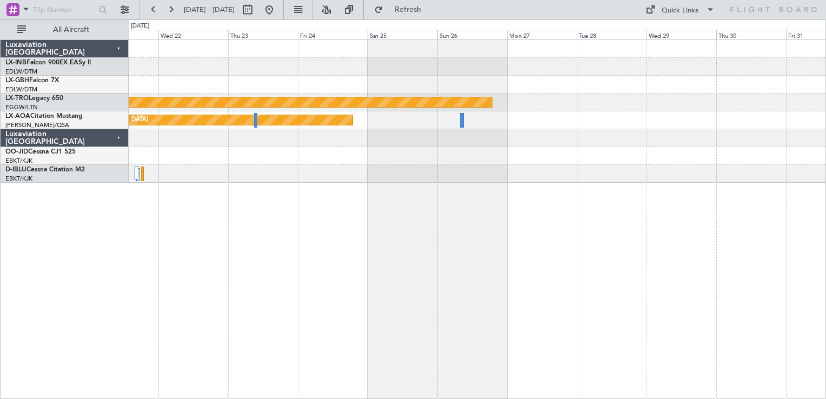
click at [313, 253] on div "Planned Maint Riga (Riga Intl) Planned Maint [GEOGRAPHIC_DATA] No Crew Sabadell" at bounding box center [477, 218] width 697 height 359
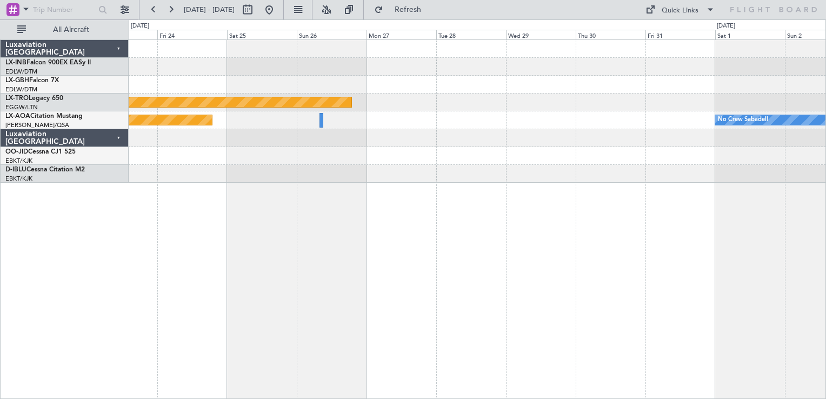
click at [490, 197] on div "Planned Maint Nurnberg Planned Maint [GEOGRAPHIC_DATA] (Riga Intl) Planned Main…" at bounding box center [477, 218] width 697 height 359
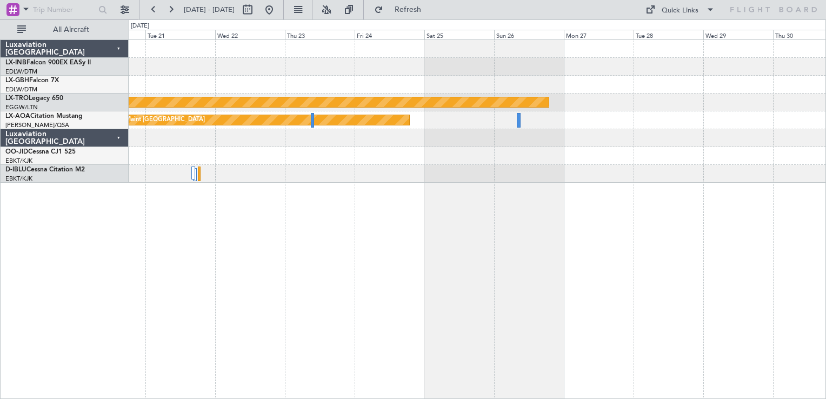
click at [623, 159] on div "Planned Maint Riga (Riga Intl) Planned Maint [GEOGRAPHIC_DATA] No Crew Sabadell" at bounding box center [477, 111] width 697 height 143
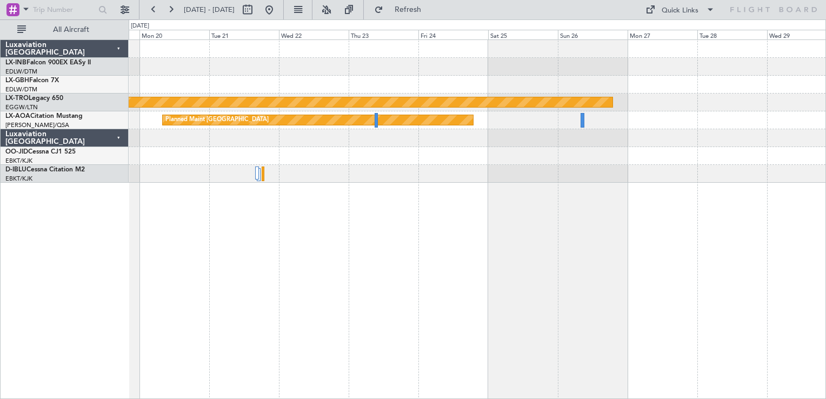
click at [490, 245] on div "Planned Maint Riga (Riga Intl) Planned Maint [GEOGRAPHIC_DATA] No Crew Sabadell" at bounding box center [477, 218] width 697 height 359
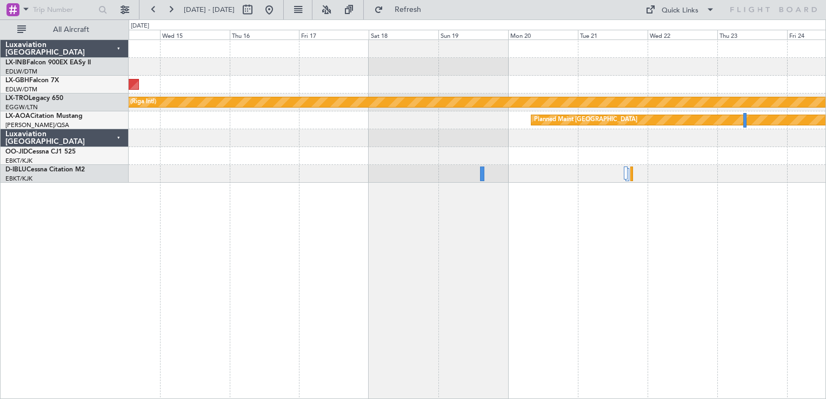
click at [612, 261] on div "Planned Maint Nurnberg Planned Maint [GEOGRAPHIC_DATA] (Riga Intl) Planned Main…" at bounding box center [477, 218] width 697 height 359
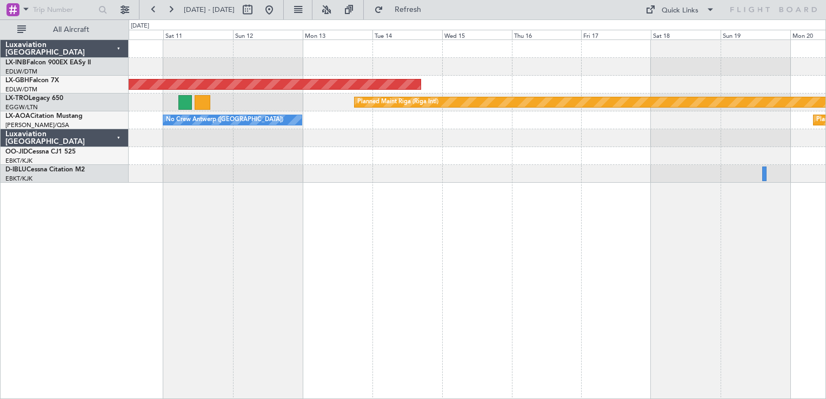
click at [582, 271] on div "Planned Maint Nurnberg Planned Maint [GEOGRAPHIC_DATA] (Riga Intl) A/C Unavaila…" at bounding box center [477, 218] width 697 height 359
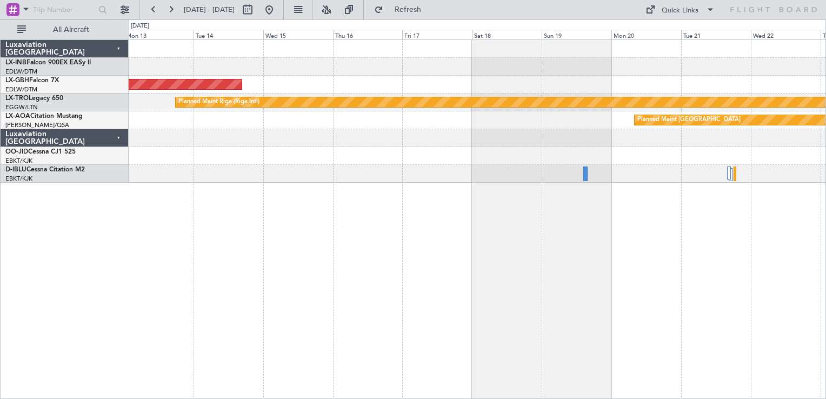
click at [285, 168] on div at bounding box center [477, 174] width 697 height 18
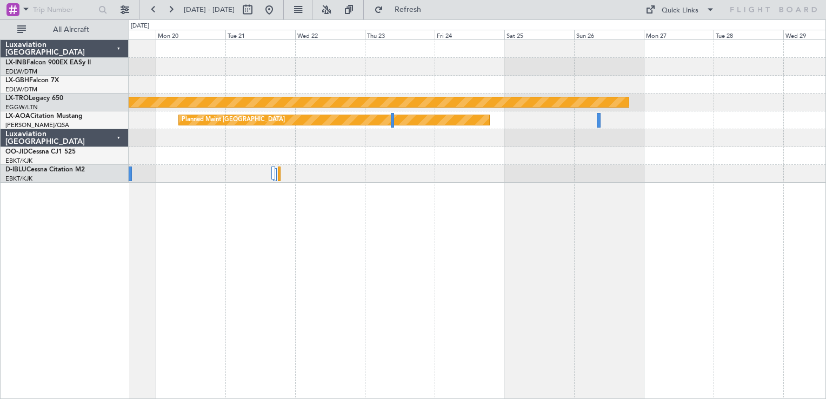
click at [327, 284] on div "Planned Maint Riga (Riga Intl) Planned Maint [GEOGRAPHIC_DATA] No Crew Sabadell" at bounding box center [477, 218] width 697 height 359
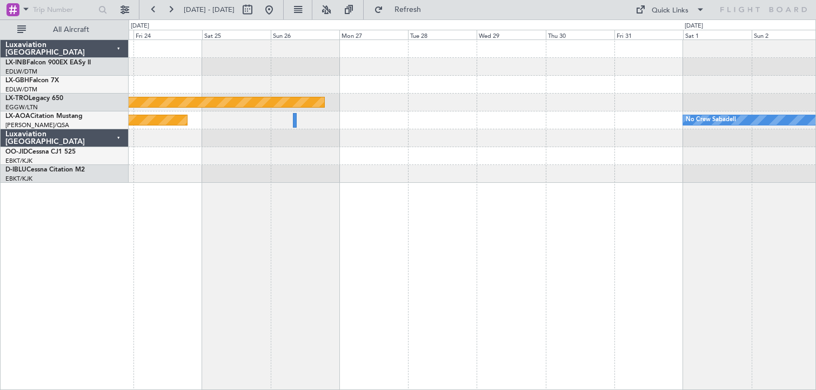
click at [439, 341] on div "Planned Maint Nurnberg Planned Maint [GEOGRAPHIC_DATA] (Riga Intl) Planned Main…" at bounding box center [472, 214] width 687 height 350
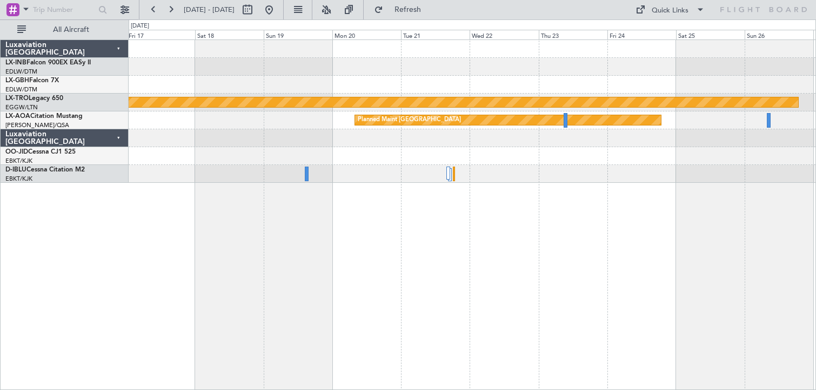
click at [771, 242] on div "Planned Maint Nurnberg Planned Maint [GEOGRAPHIC_DATA] (Riga Intl) Planned Main…" at bounding box center [472, 214] width 687 height 350
click at [278, 13] on button at bounding box center [268, 9] width 17 height 17
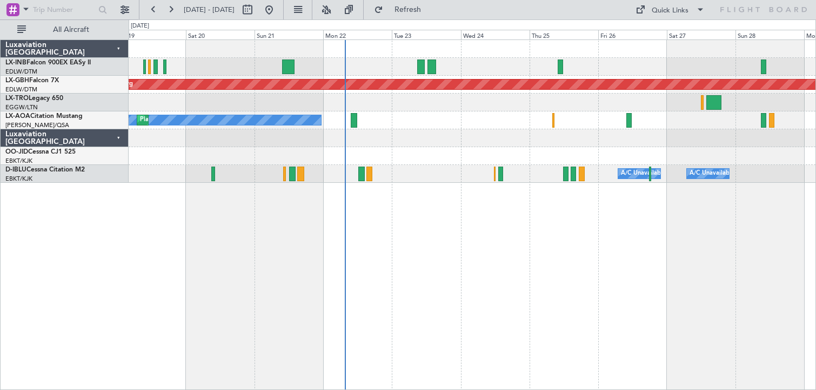
click at [399, 248] on div "Planned Maint Nurnberg Planned Maint [GEOGRAPHIC_DATA] ([GEOGRAPHIC_DATA]) Unpl…" at bounding box center [472, 214] width 687 height 350
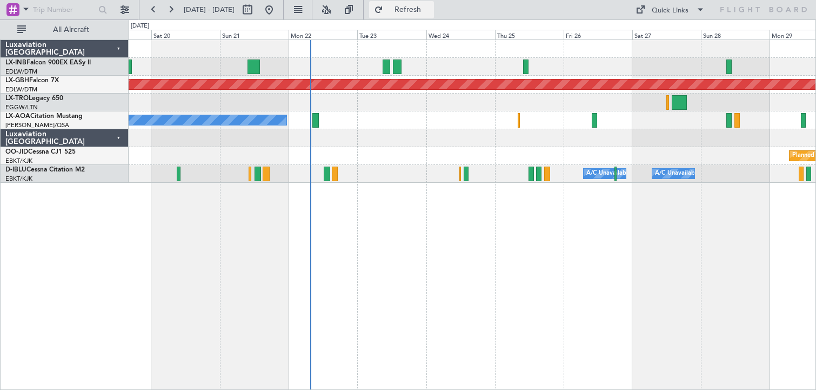
click at [434, 14] on button "Refresh" at bounding box center [401, 9] width 65 height 17
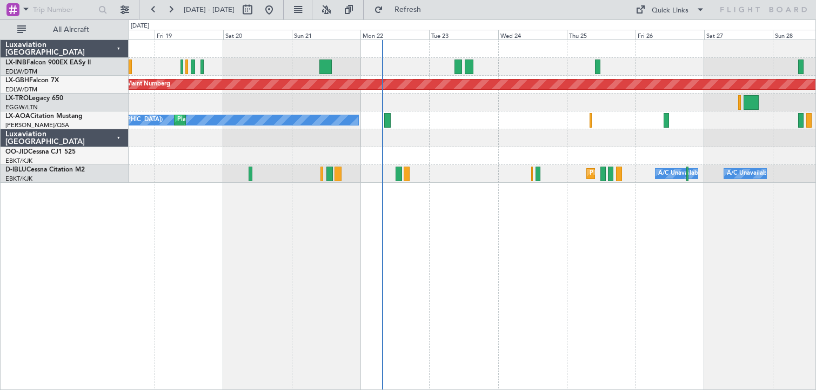
click at [471, 252] on div "Planned Maint Nurnberg Planned Maint [GEOGRAPHIC_DATA] ([GEOGRAPHIC_DATA]) Unpl…" at bounding box center [472, 214] width 687 height 350
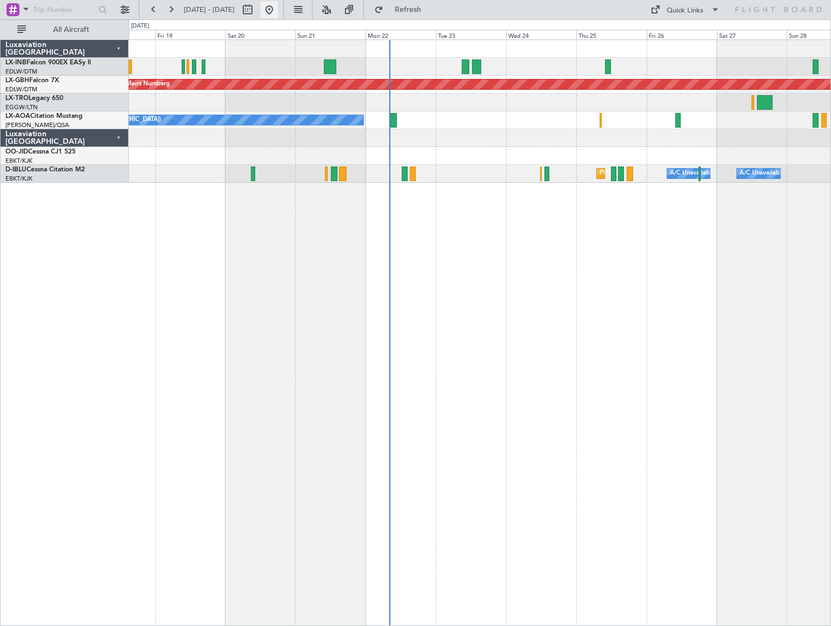
click at [278, 10] on button at bounding box center [268, 9] width 17 height 17
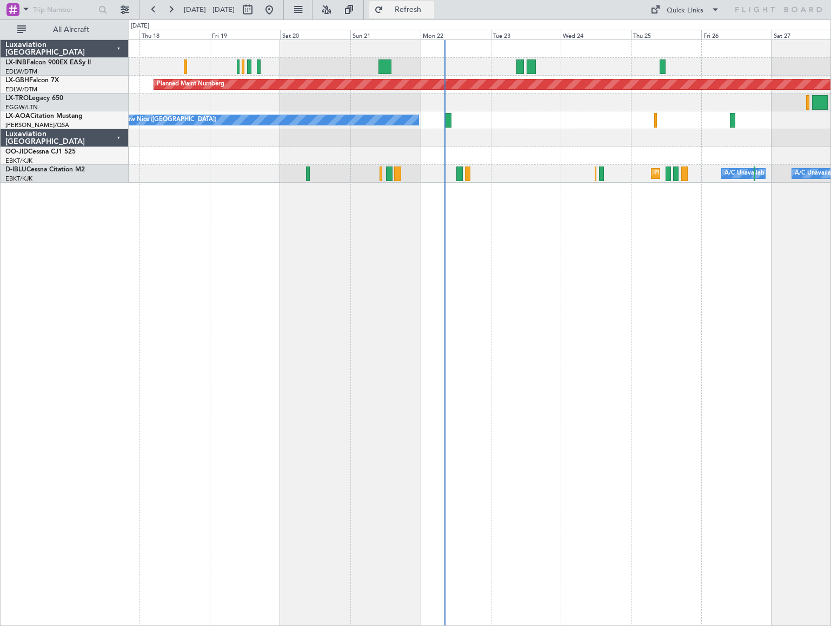
click at [431, 14] on span "Refresh" at bounding box center [407, 10] width 45 height 8
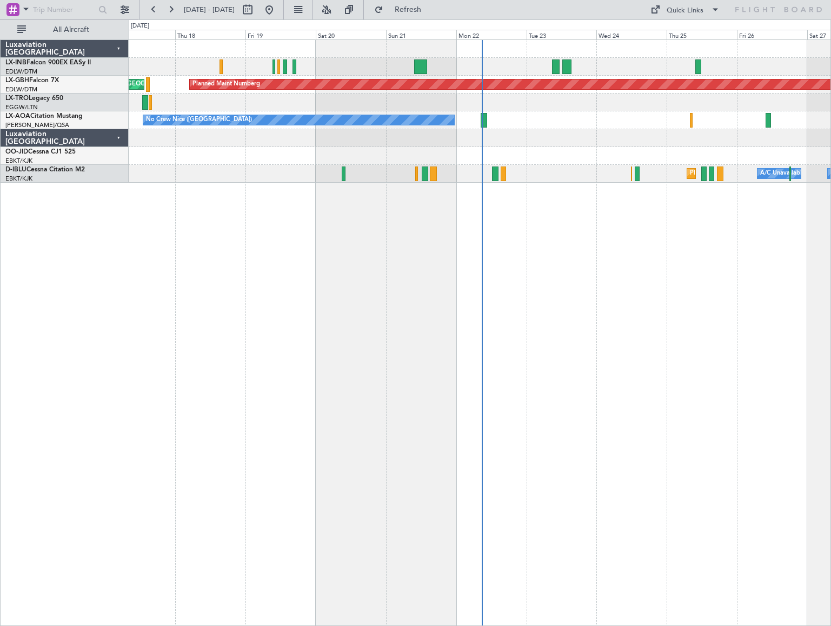
click at [318, 316] on div "Planned Maint Nurnberg Planned Maint [GEOGRAPHIC_DATA] ([GEOGRAPHIC_DATA]) Unpl…" at bounding box center [480, 332] width 702 height 586
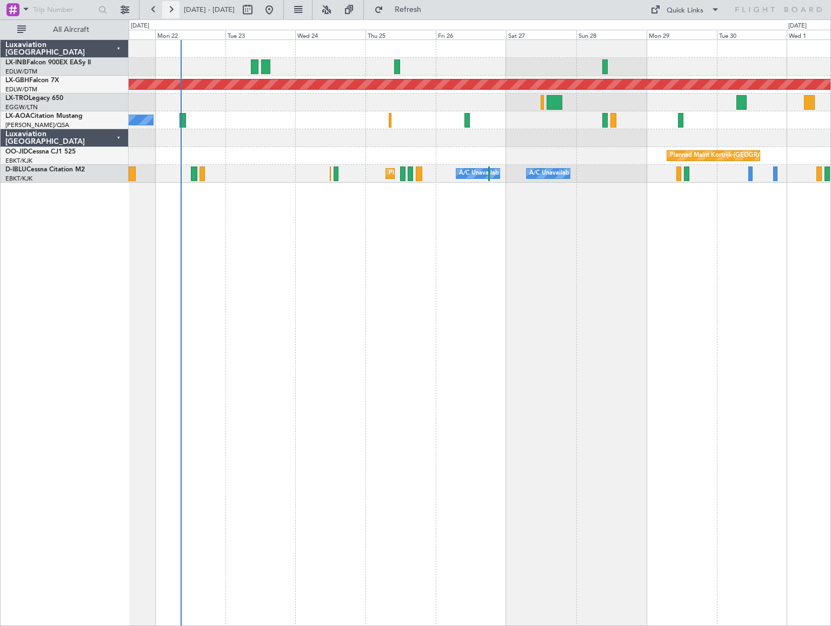
click at [169, 13] on button at bounding box center [170, 9] width 17 height 17
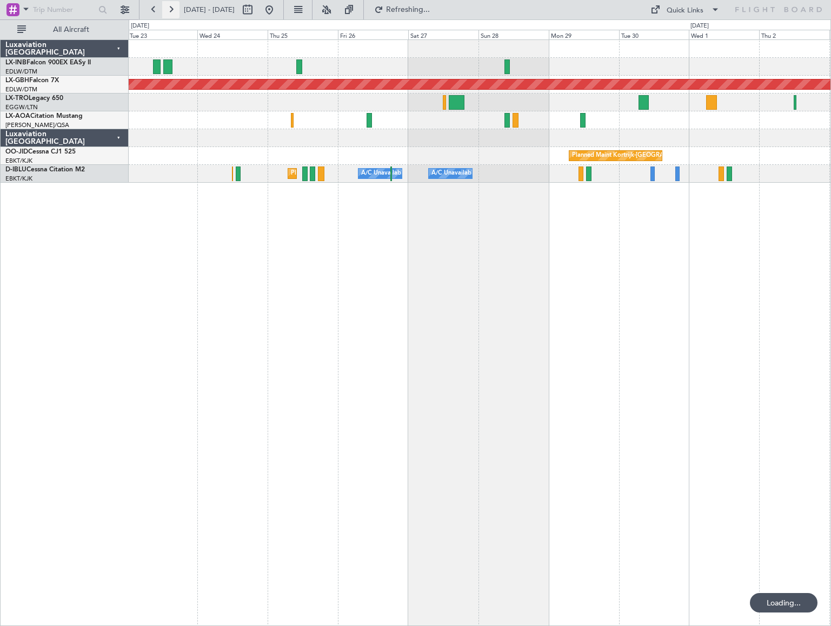
click at [169, 13] on button at bounding box center [170, 9] width 17 height 17
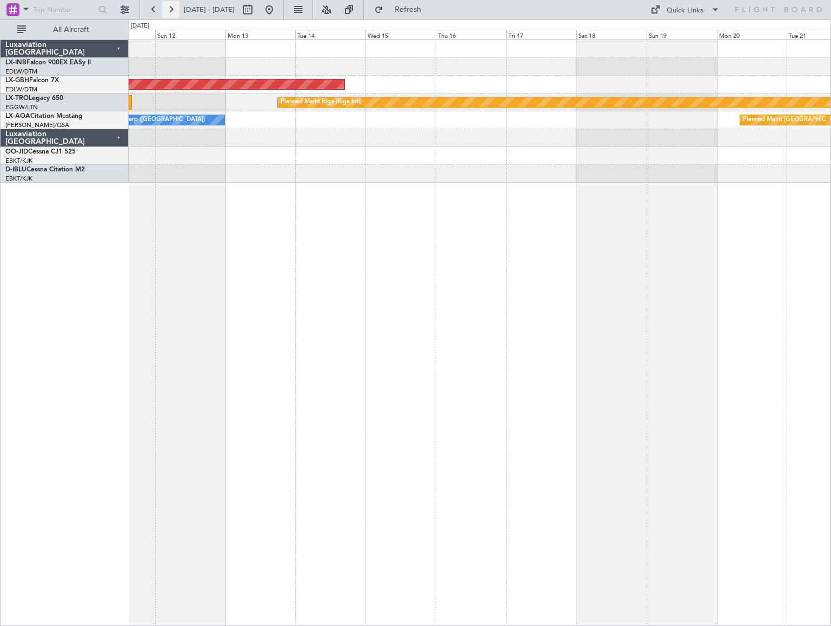
click at [169, 13] on button at bounding box center [170, 9] width 17 height 17
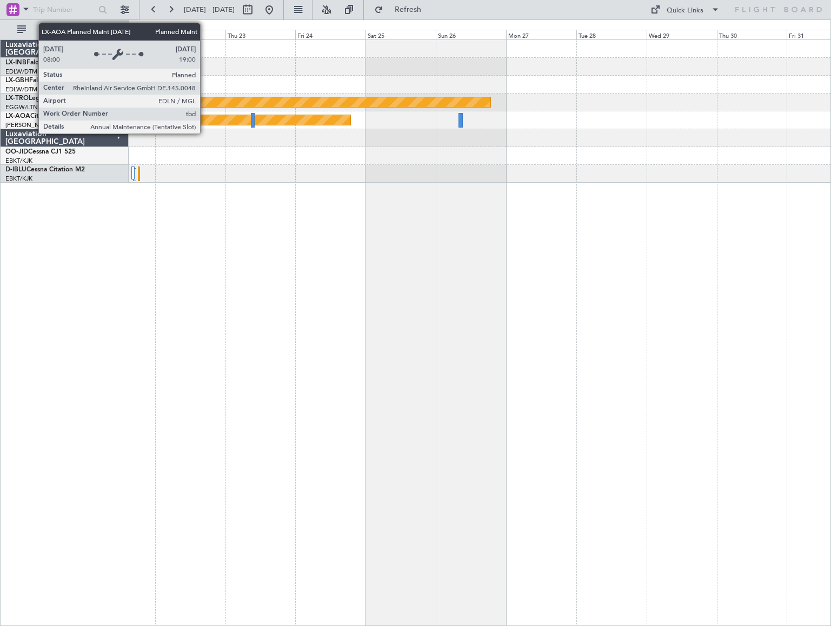
click at [205, 119] on div "Planned Maint [GEOGRAPHIC_DATA]" at bounding box center [194, 120] width 312 height 10
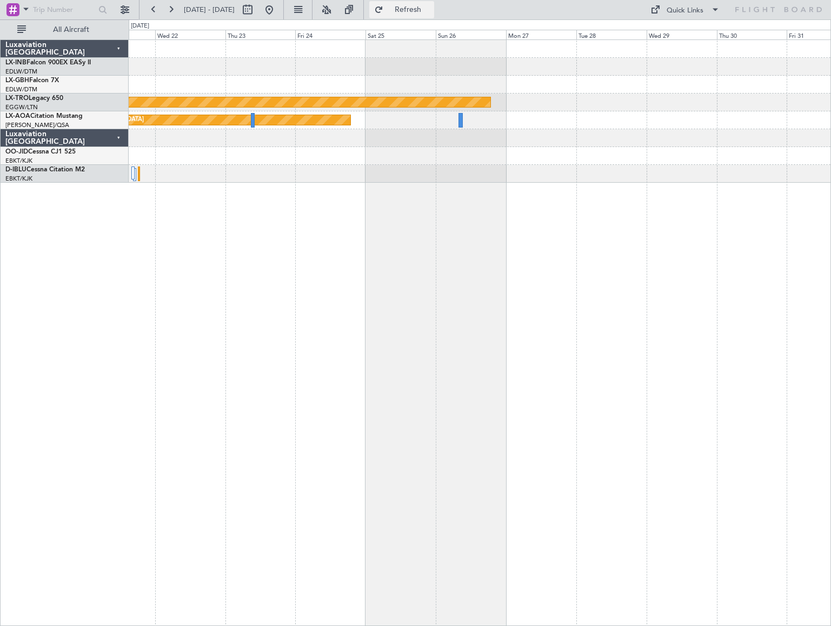
click at [431, 6] on span "Refresh" at bounding box center [407, 10] width 45 height 8
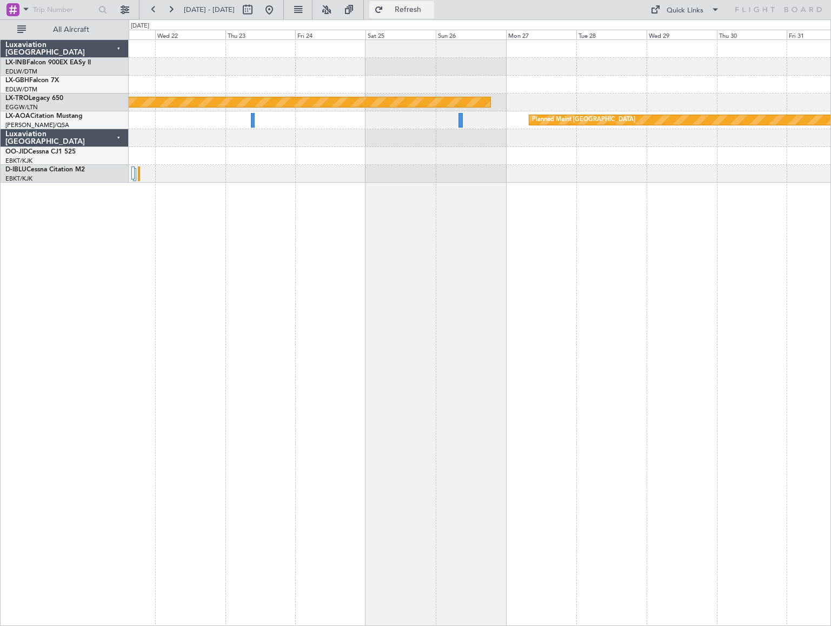
click at [431, 12] on span "Refresh" at bounding box center [407, 10] width 45 height 8
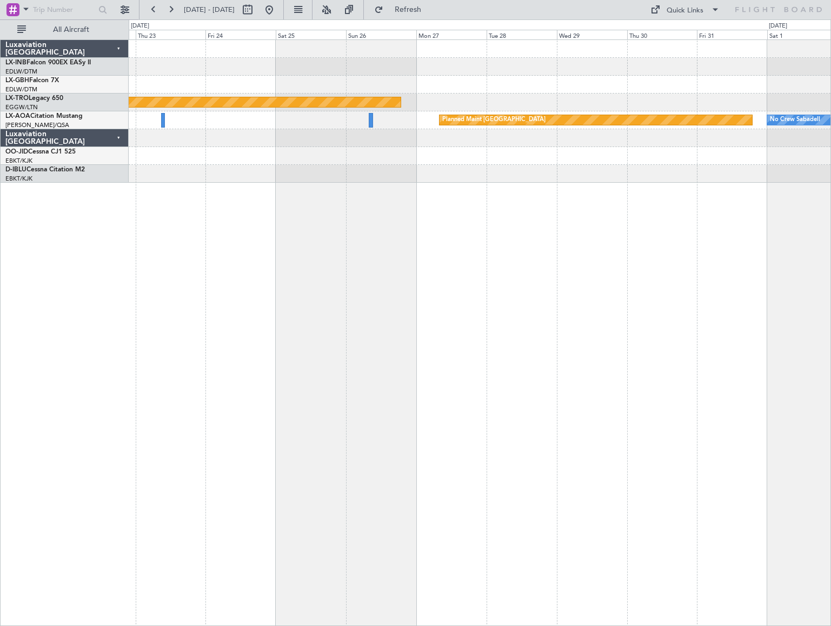
click at [665, 323] on div "Planned Maint Nurnberg Planned Maint [GEOGRAPHIC_DATA] (Riga Intl) Planned Main…" at bounding box center [480, 332] width 702 height 586
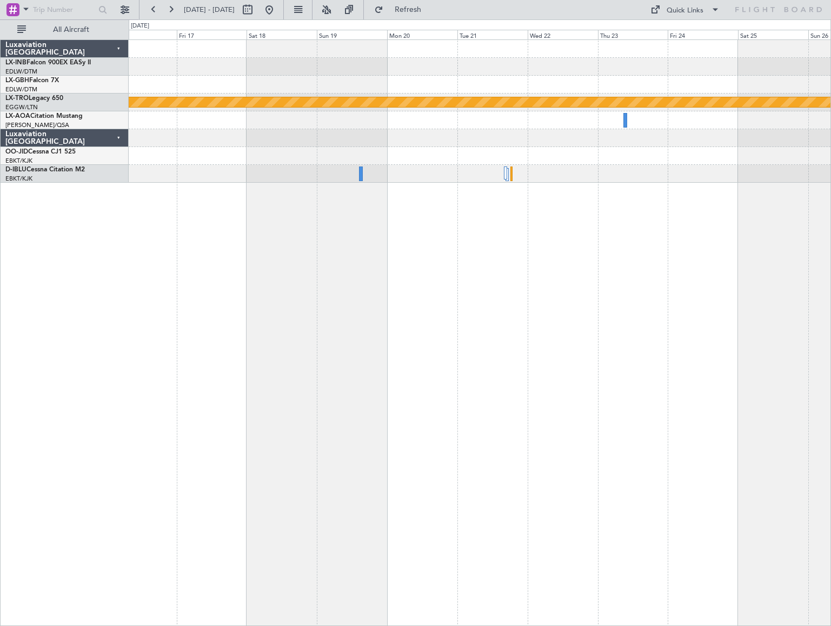
click at [753, 341] on div "Planned Maint Nurnberg Planned Maint [GEOGRAPHIC_DATA] (Riga Intl) Planned Main…" at bounding box center [480, 332] width 702 height 586
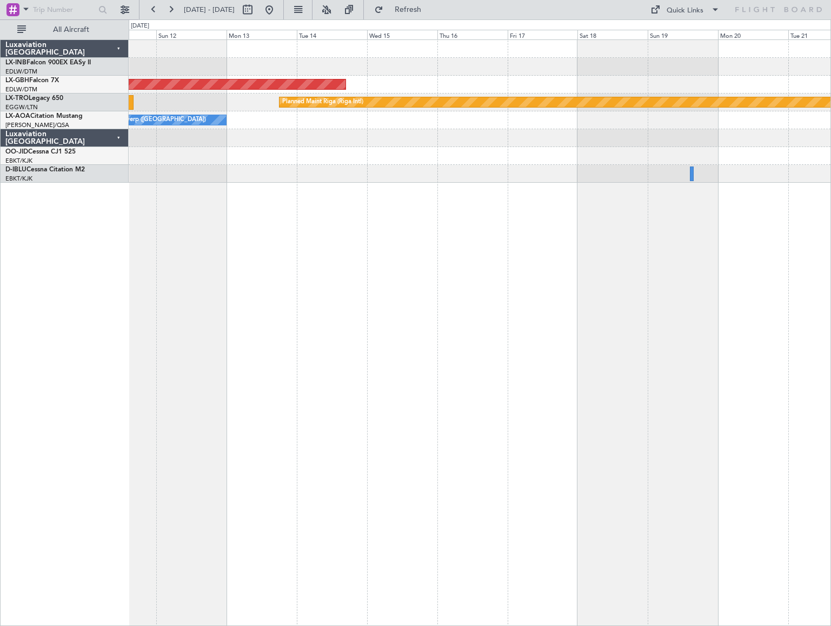
click at [699, 350] on div "Planned Maint Nurnberg Planned Maint [GEOGRAPHIC_DATA] (Riga Intl) A/C Unavaila…" at bounding box center [480, 332] width 702 height 586
click at [621, 342] on div "Planned Maint Nurnberg Planned Maint [GEOGRAPHIC_DATA] (Riga Intl) A/C Unavaila…" at bounding box center [480, 332] width 702 height 586
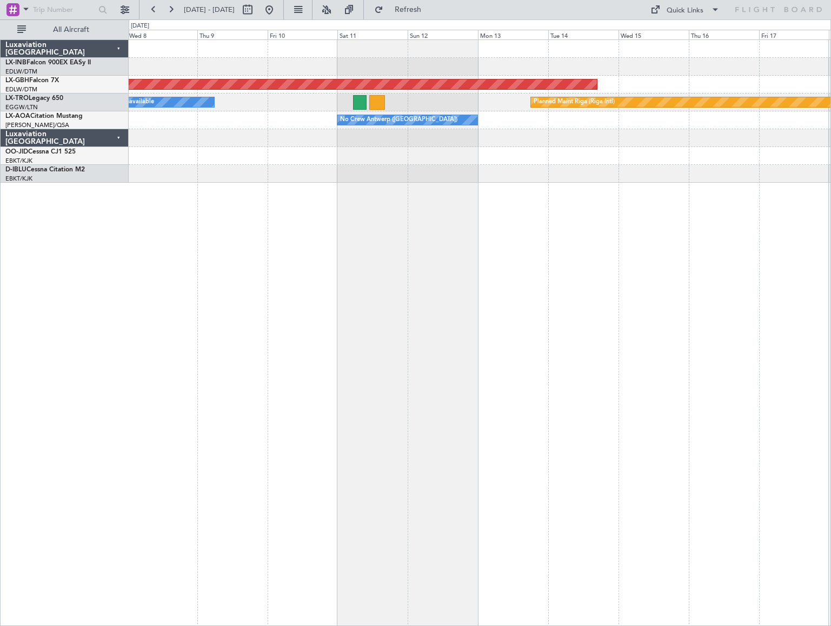
click at [600, 354] on div "Planned Maint Nurnberg Planned Maint [GEOGRAPHIC_DATA] (Riga Intl) A/C Unavaila…" at bounding box center [480, 332] width 702 height 586
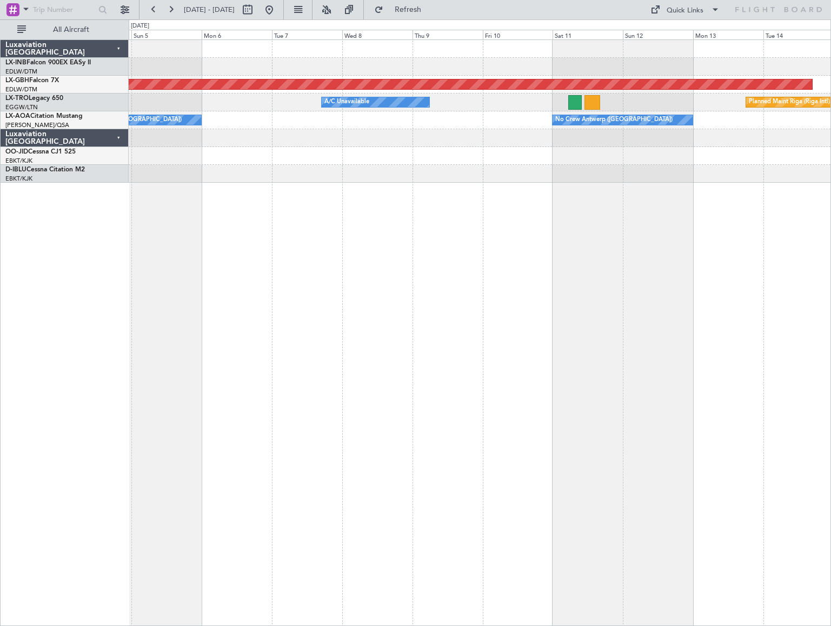
click at [526, 361] on div "Planned Maint Nurnberg Planned Maint [GEOGRAPHIC_DATA] (Riga Intl) A/C Unavaila…" at bounding box center [480, 332] width 702 height 586
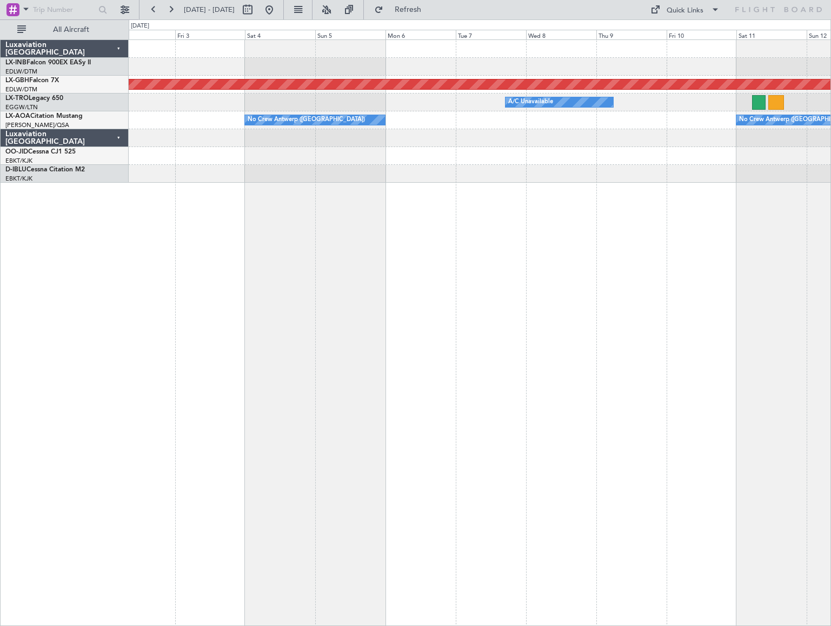
click at [595, 352] on div "Planned Maint Nurnberg A/C Unavailable Planned Maint [GEOGRAPHIC_DATA] (Riga In…" at bounding box center [480, 332] width 702 height 586
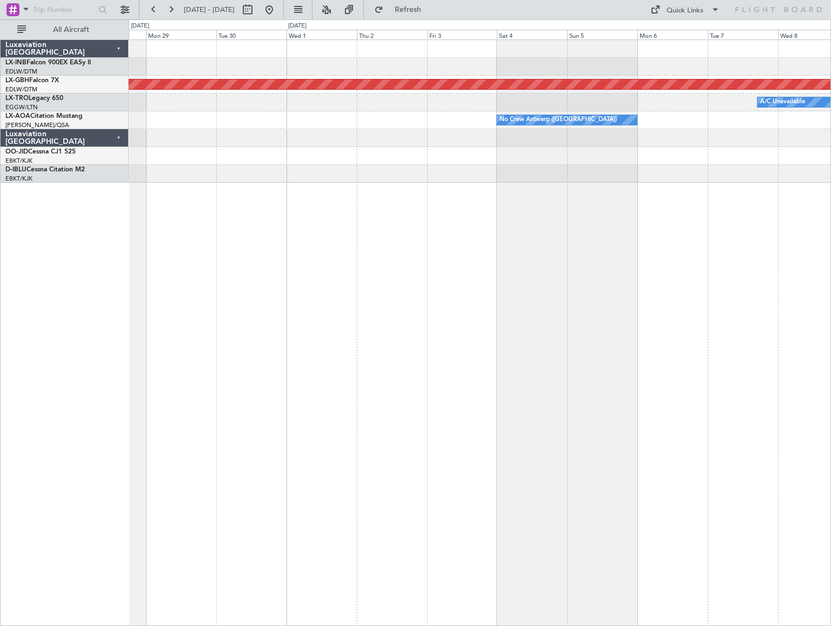
click at [574, 353] on div "Planned Maint Nurnberg A/C Unavailable No Crew [GEOGRAPHIC_DATA] ([GEOGRAPHIC_D…" at bounding box center [480, 332] width 702 height 586
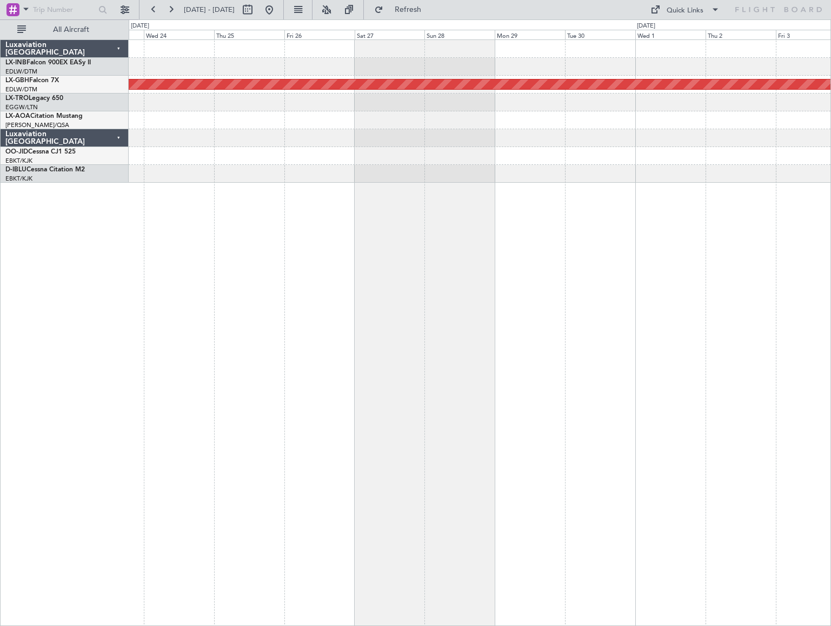
click at [551, 359] on div "Planned Maint Nurnberg No Crew [GEOGRAPHIC_DATA] ([GEOGRAPHIC_DATA]) No [GEOGRA…" at bounding box center [480, 332] width 702 height 586
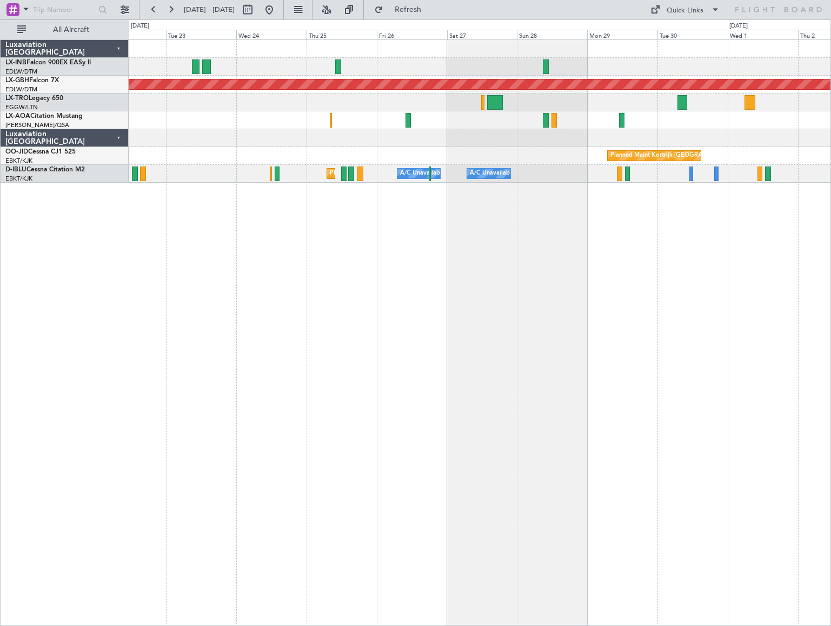
click at [411, 370] on div "Planned Maint Nurnberg No Crew [GEOGRAPHIC_DATA] ([GEOGRAPHIC_DATA]) No [GEOGRA…" at bounding box center [480, 332] width 702 height 586
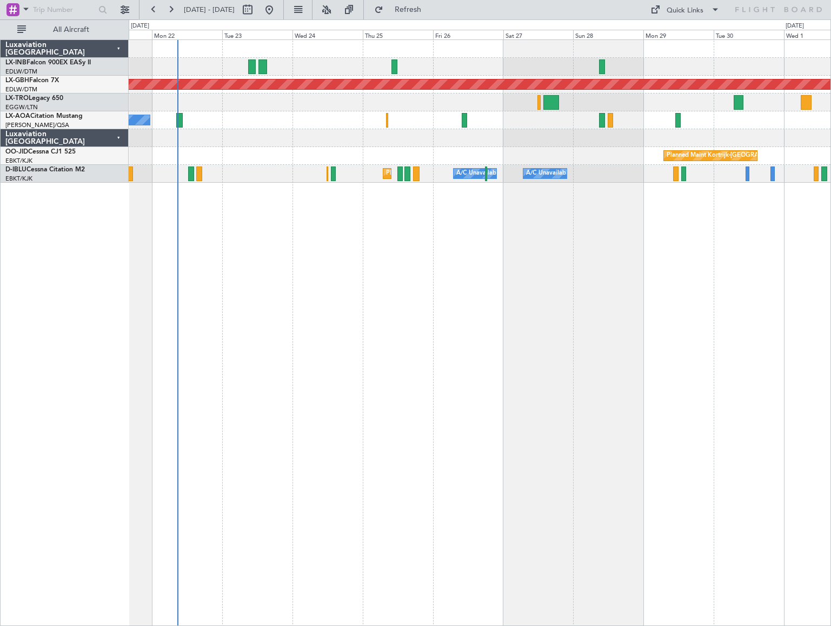
click at [232, 374] on div "Planned Maint Nurnberg No [GEOGRAPHIC_DATA] ([GEOGRAPHIC_DATA]) [GEOGRAPHIC_DAT…" at bounding box center [480, 332] width 702 height 586
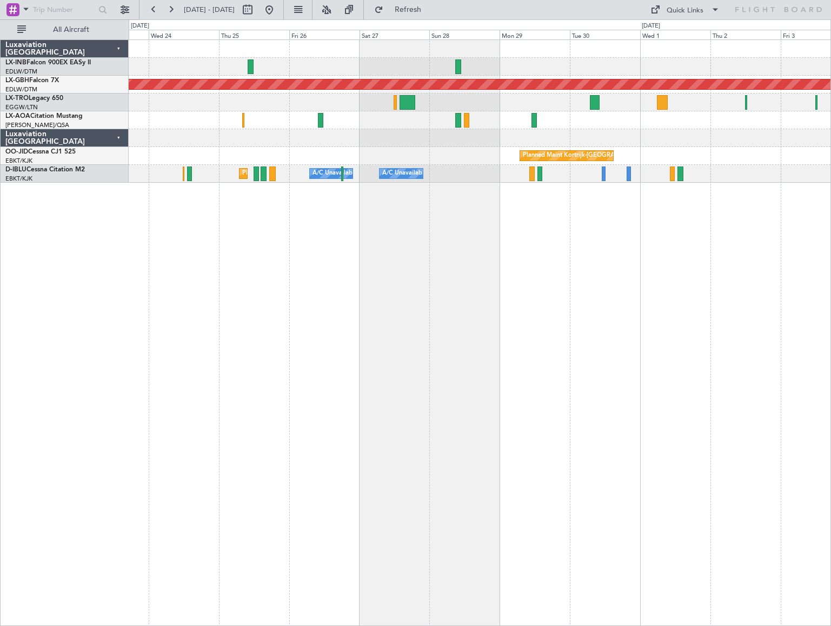
click at [366, 287] on div "Planned Maint Nurnberg No Crew [GEOGRAPHIC_DATA] ([GEOGRAPHIC_DATA]) No [GEOGRA…" at bounding box center [480, 332] width 702 height 586
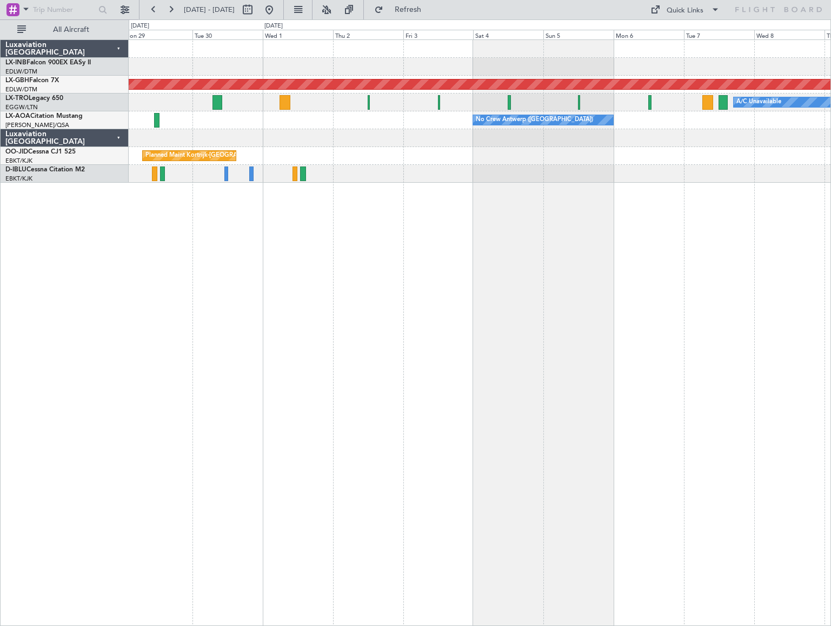
click at [307, 144] on div "Planned Maint Nurnberg A/C Unavailable No Crew [GEOGRAPHIC_DATA] ([GEOGRAPHIC_D…" at bounding box center [479, 111] width 701 height 143
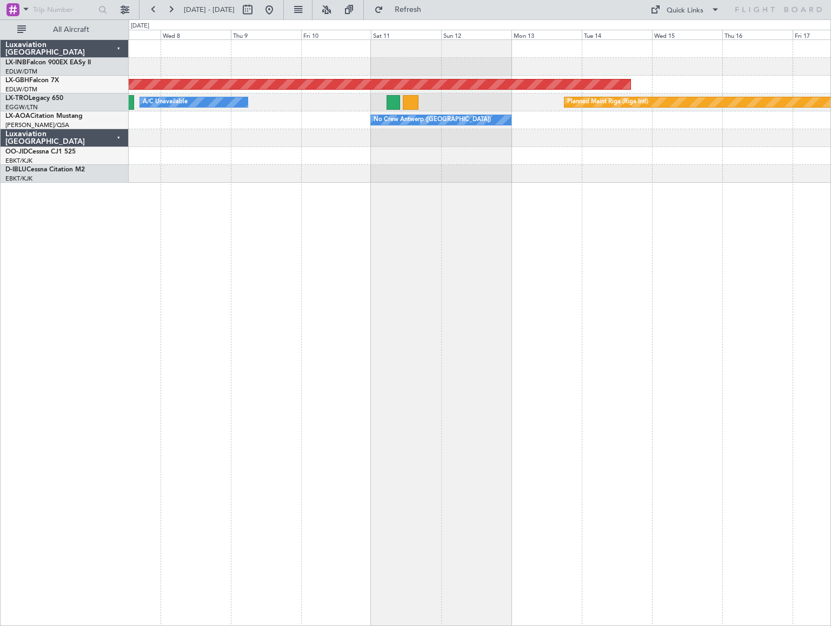
click at [233, 239] on div "Planned Maint Nurnberg A/C Unavailable Planned Maint [GEOGRAPHIC_DATA] (Riga In…" at bounding box center [480, 332] width 702 height 586
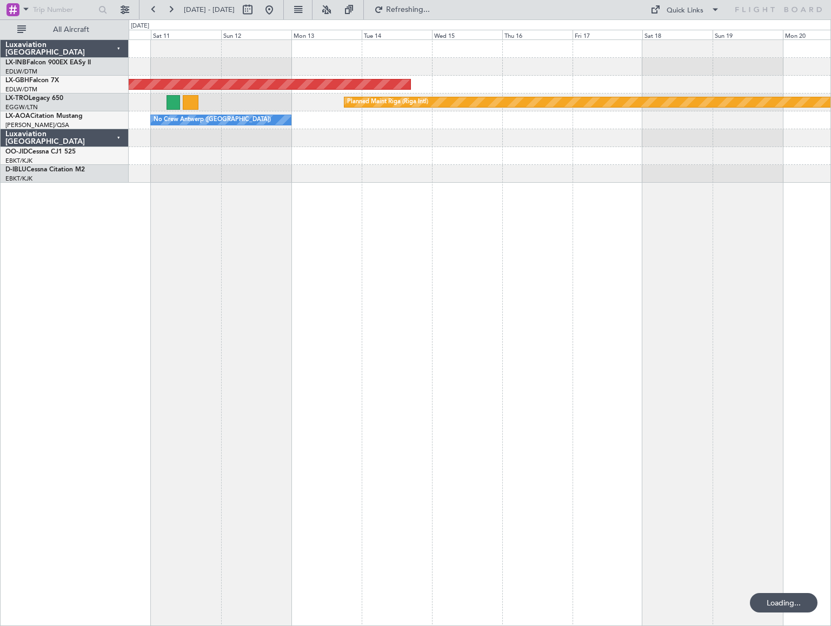
click at [82, 263] on div "Planned Maint Nurnberg Planned Maint [GEOGRAPHIC_DATA] (Riga Intl) A/C Unavaila…" at bounding box center [415, 322] width 831 height 606
click at [204, 271] on div "Planned Maint Nurnberg Planned Maint [GEOGRAPHIC_DATA] (Riga Intl) A/C Unavaila…" at bounding box center [480, 332] width 702 height 586
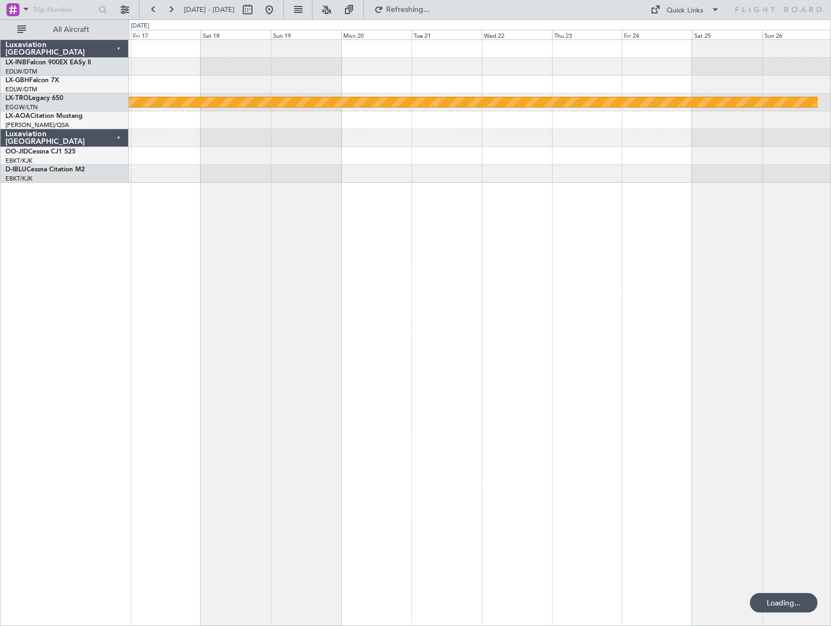
click at [294, 288] on div "Planned Maint Nurnberg Planned Maint [GEOGRAPHIC_DATA] (Riga Intl) Planned Main…" at bounding box center [480, 332] width 702 height 586
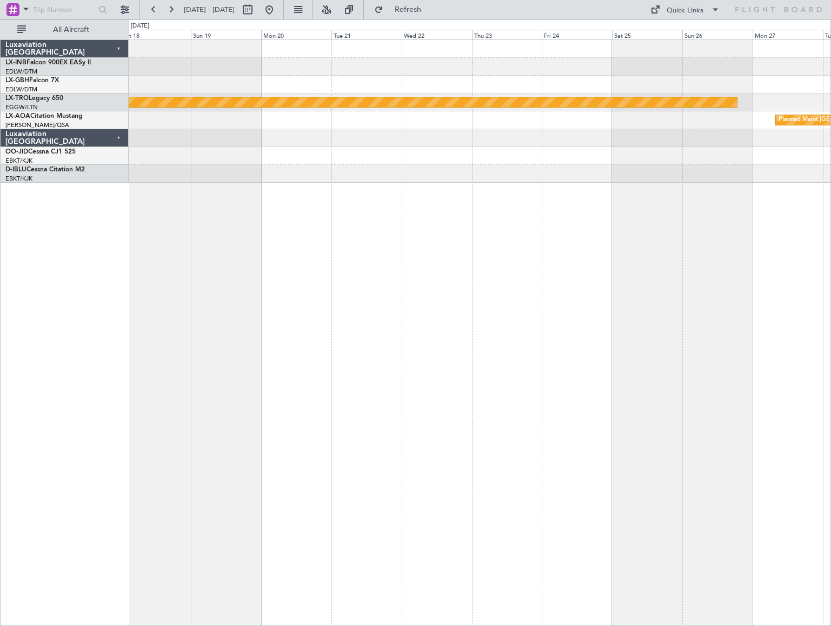
click at [384, 299] on div "Planned Maint Riga (Riga Intl) Planned Maint [GEOGRAPHIC_DATA]" at bounding box center [480, 332] width 702 height 586
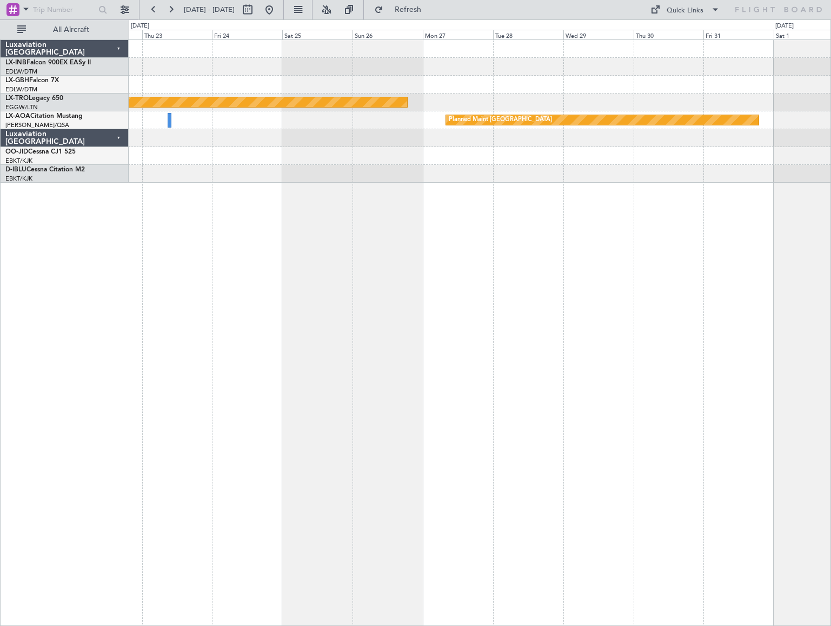
click at [359, 301] on div "Planned Maint Nurnberg Planned Maint [GEOGRAPHIC_DATA] (Riga Intl) Planned Main…" at bounding box center [480, 332] width 702 height 586
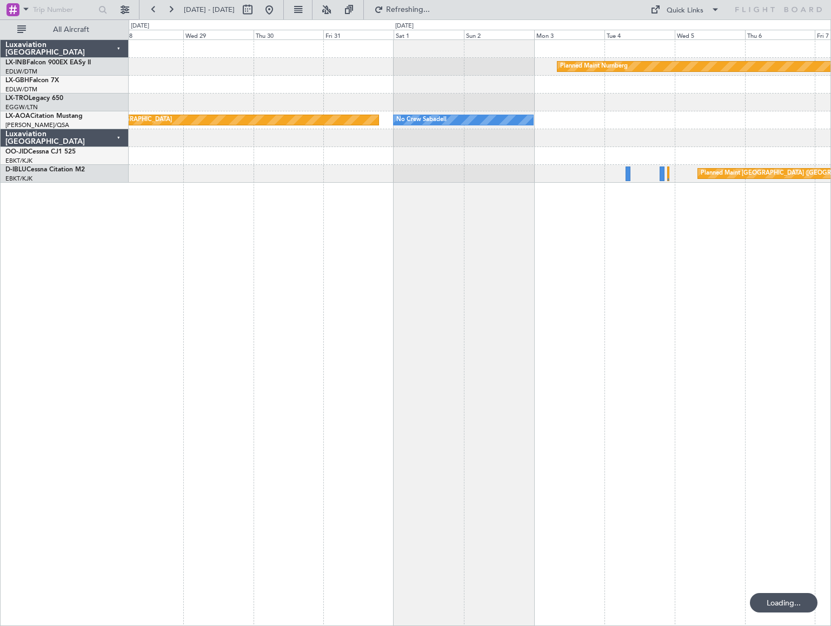
click at [257, 400] on div "Planned Maint Nurnberg Planned Maint [GEOGRAPHIC_DATA] (Riga Intl) Planned Main…" at bounding box center [480, 332] width 702 height 586
